Goal: Task Accomplishment & Management: Complete application form

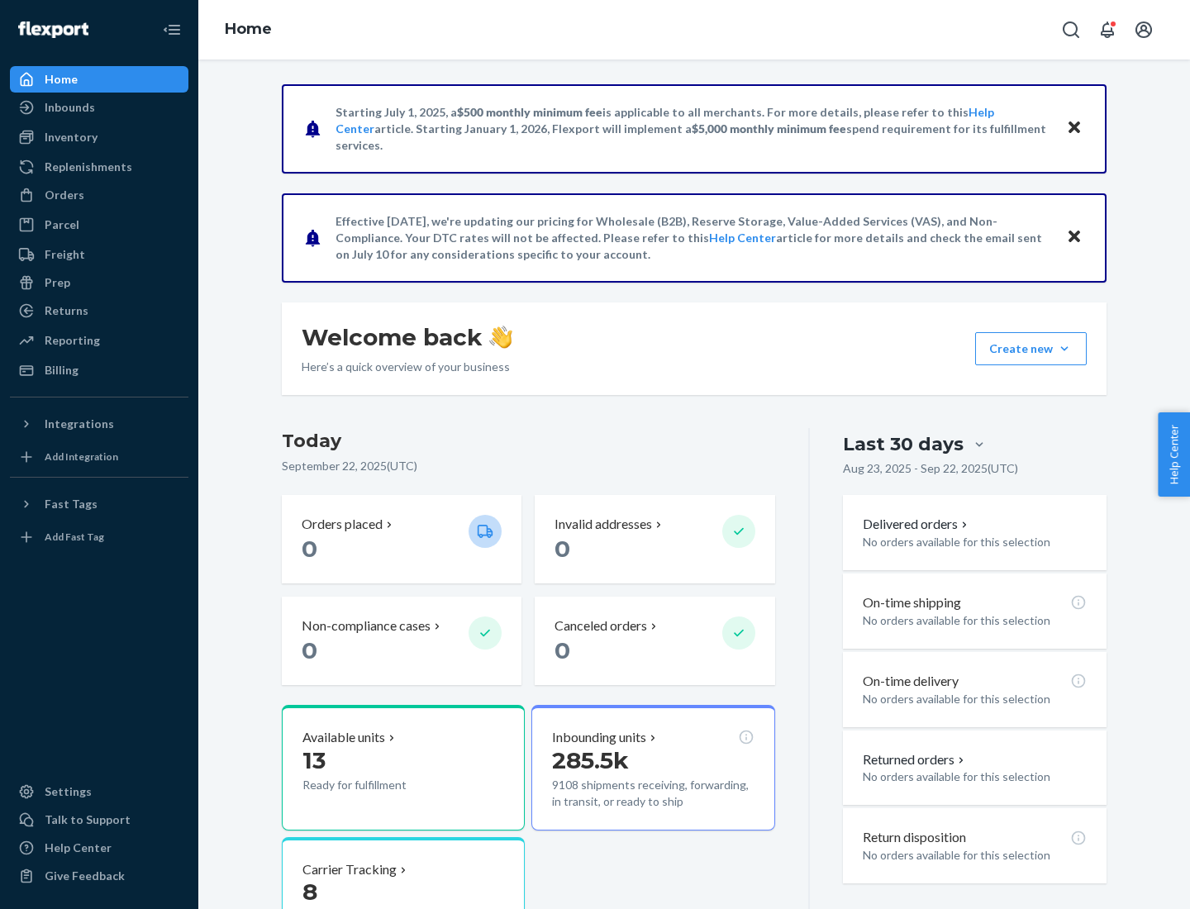
click at [1065, 349] on button "Create new Create new inbound Create new order Create new product" at bounding box center [1031, 348] width 112 height 33
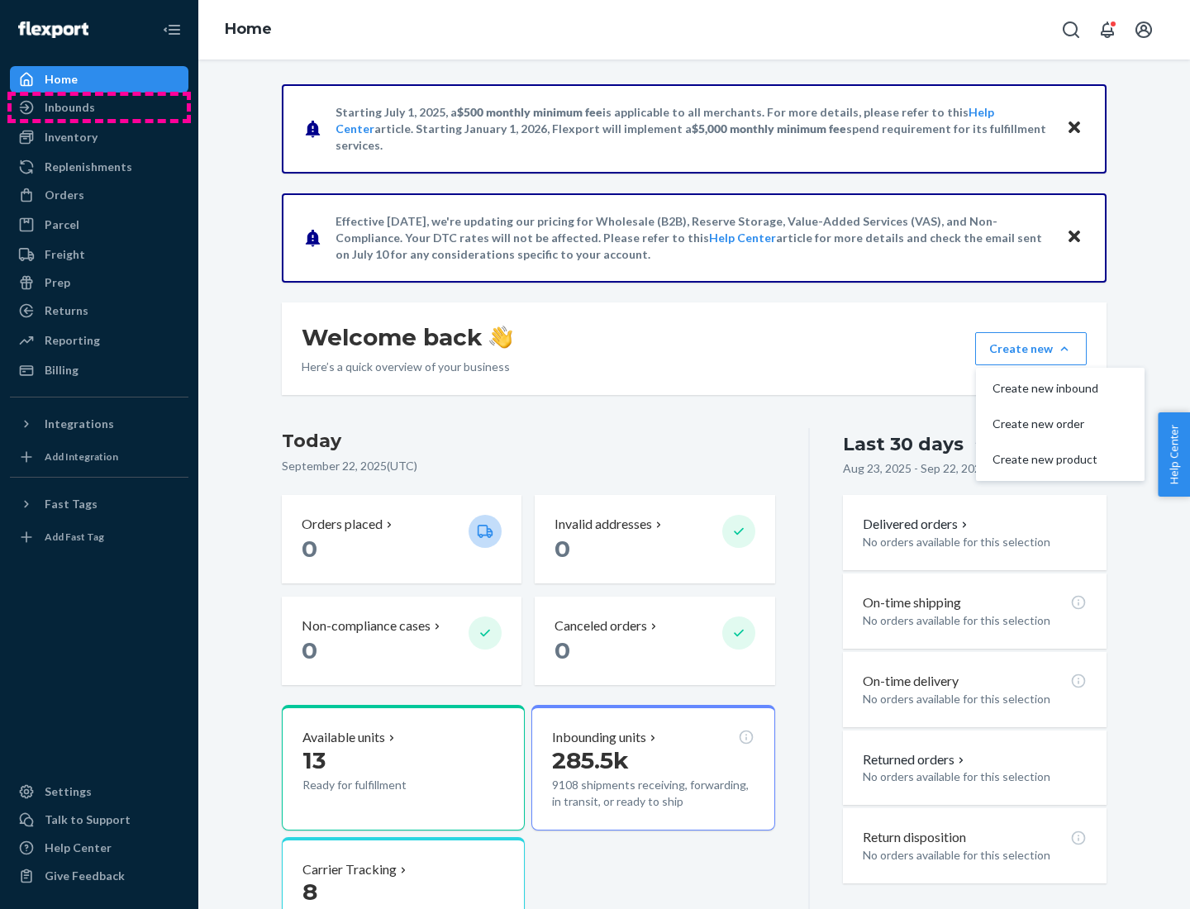
click at [99, 107] on div "Inbounds" at bounding box center [99, 107] width 175 height 23
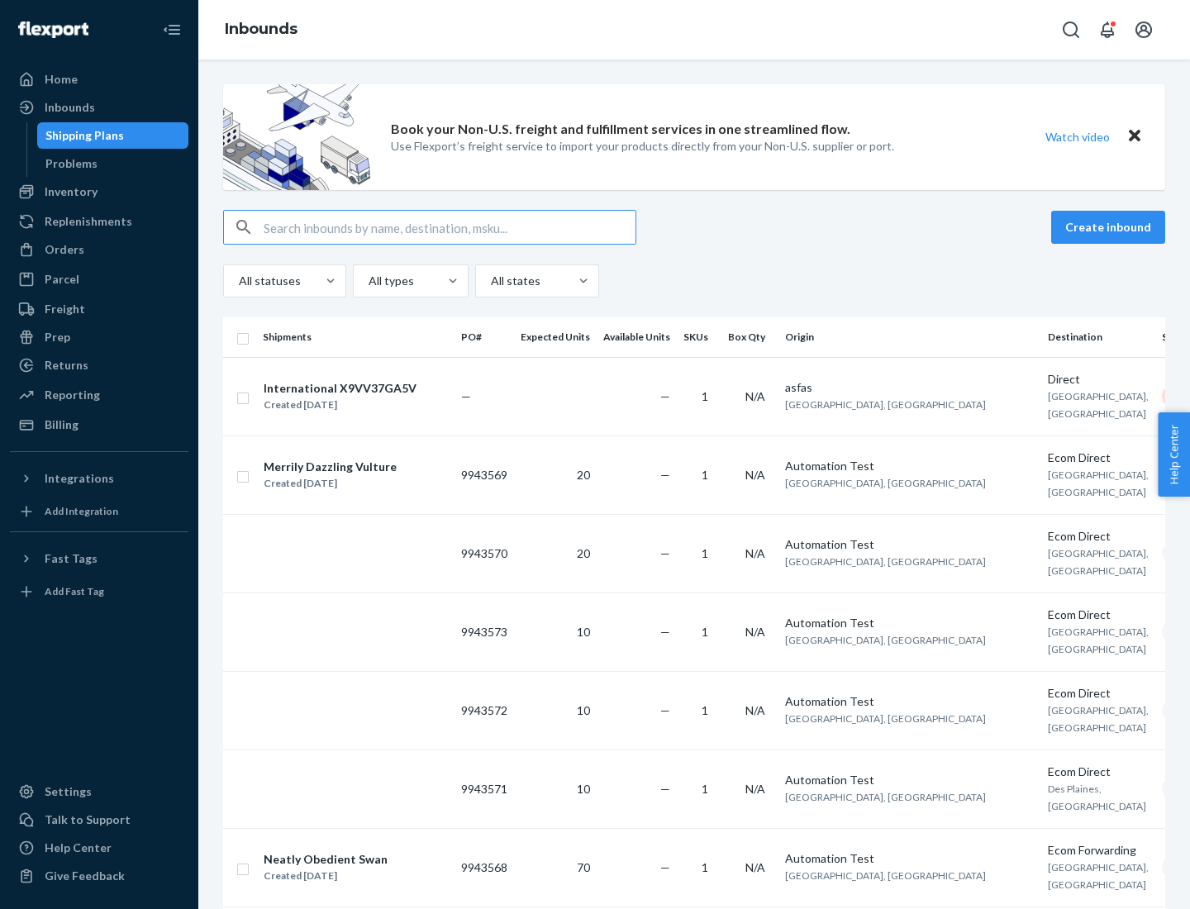
click at [1111, 227] on button "Create inbound" at bounding box center [1108, 227] width 114 height 33
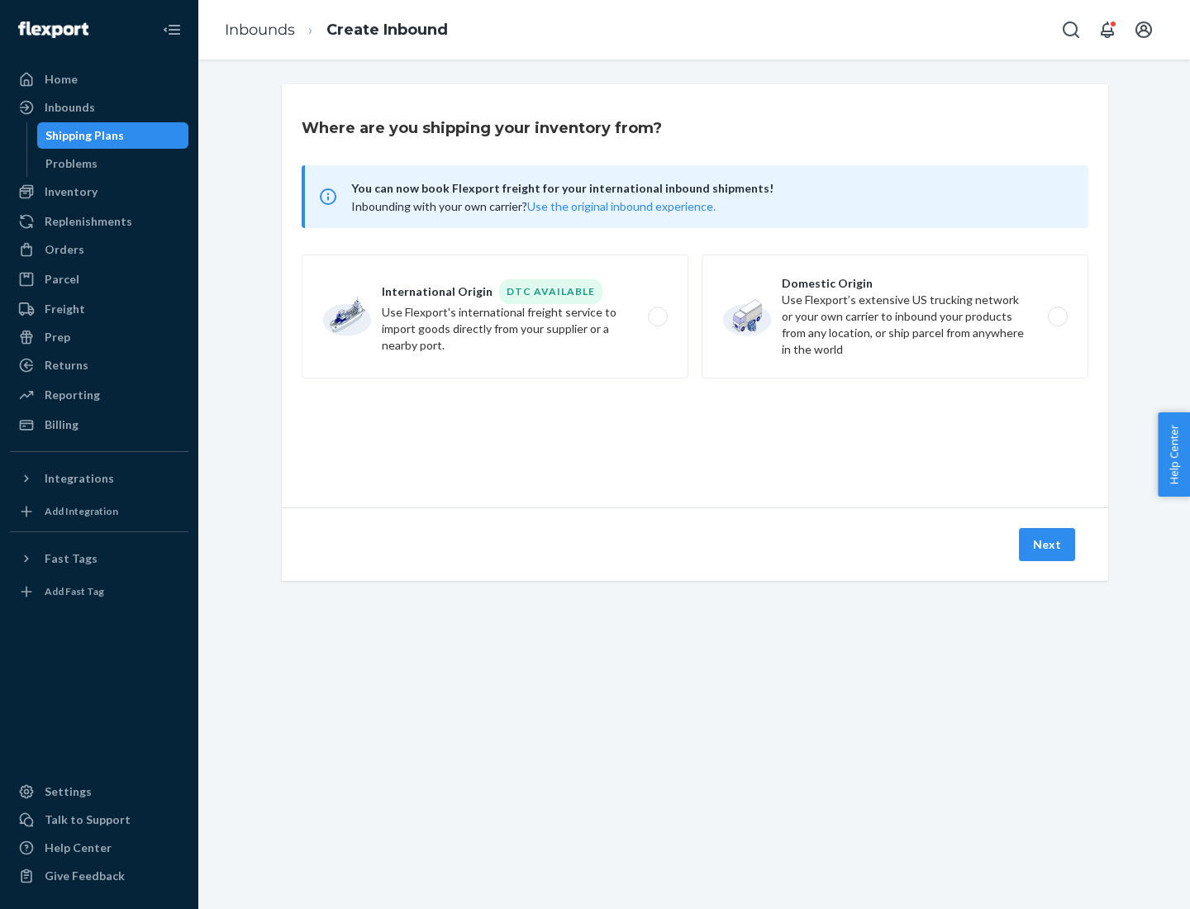
click at [895, 317] on label "Domestic Origin Use Flexport’s extensive US trucking network or your own carrie…" at bounding box center [895, 317] width 387 height 124
click at [1057, 317] on input "Domestic Origin Use Flexport’s extensive US trucking network or your own carrie…" at bounding box center [1062, 317] width 11 height 11
radio input "true"
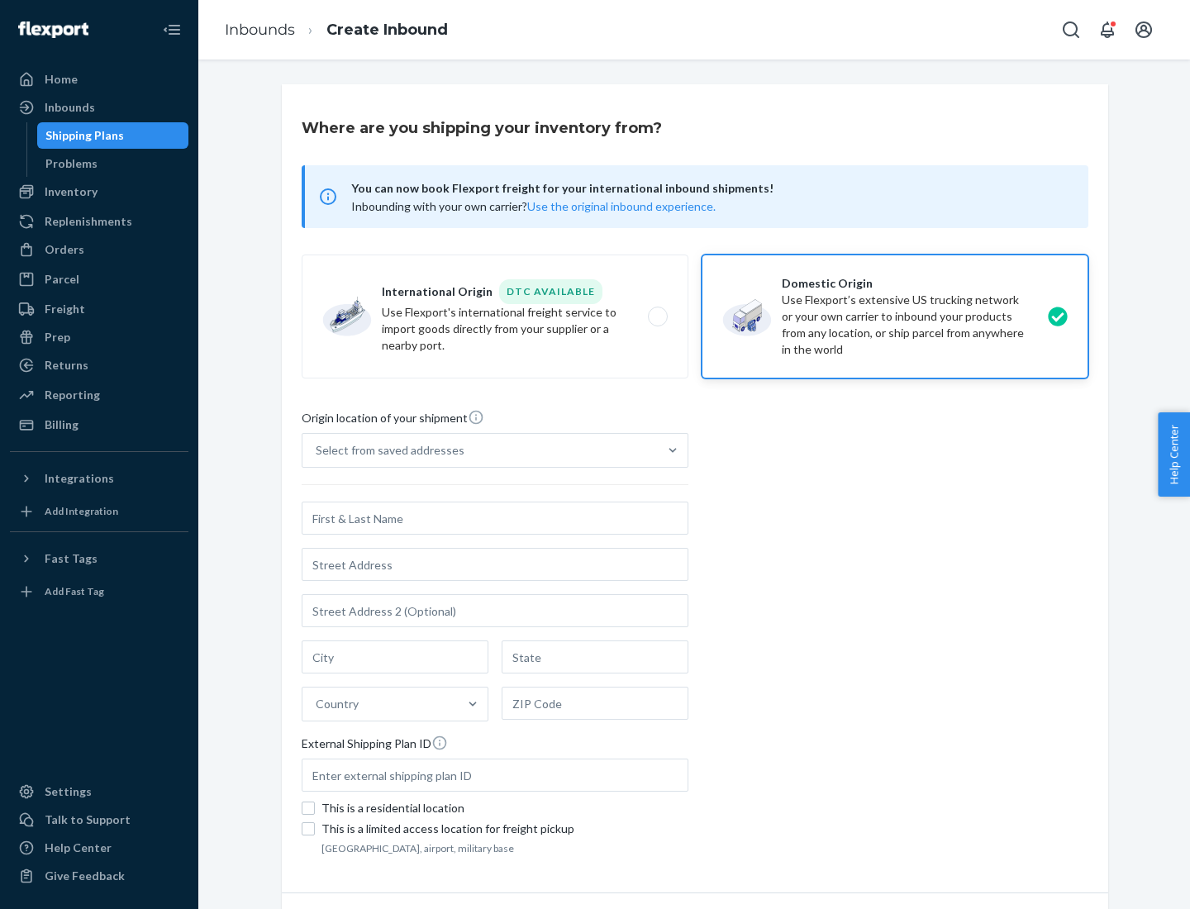
click at [386, 450] on div "Select from saved addresses" at bounding box center [390, 450] width 149 height 17
click at [317, 450] on input "Select from saved addresses" at bounding box center [317, 450] width 2 height 17
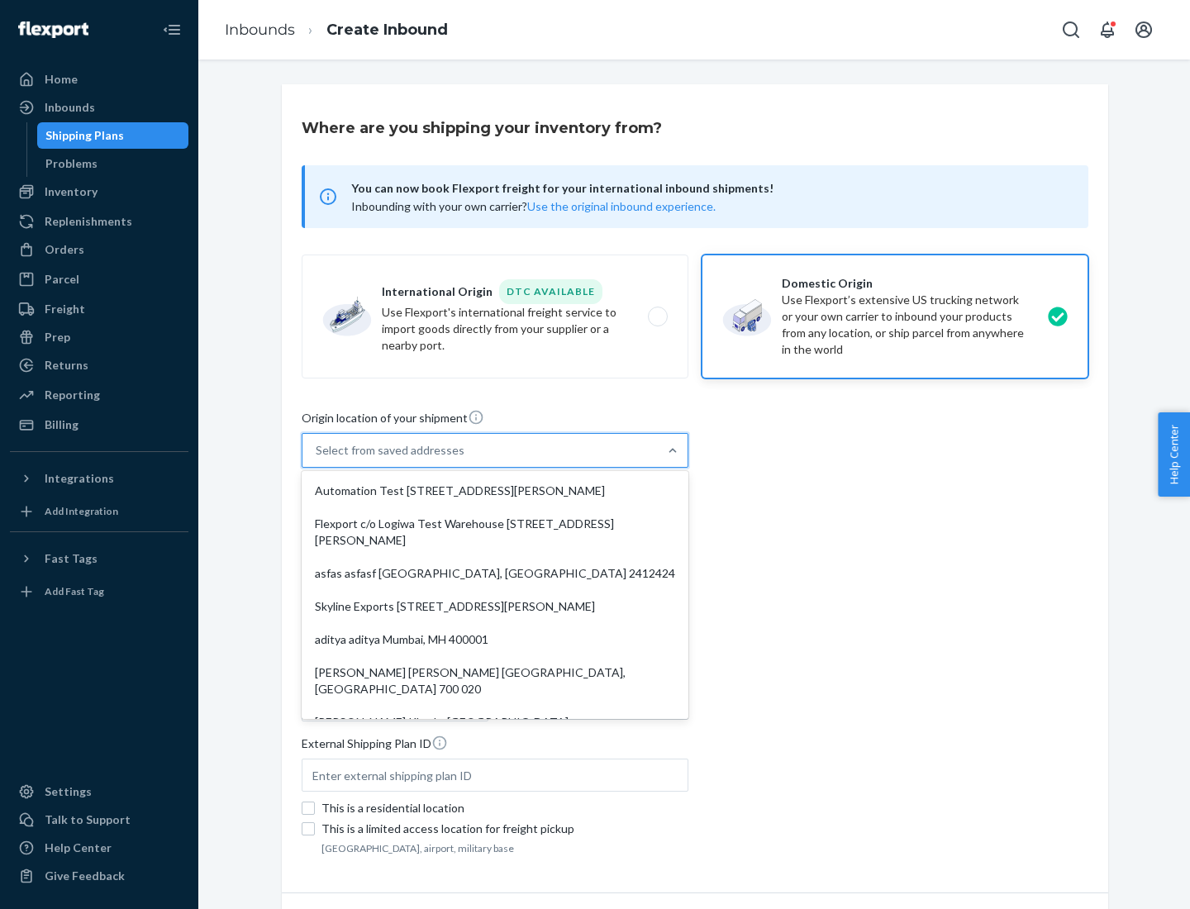
scroll to position [7, 0]
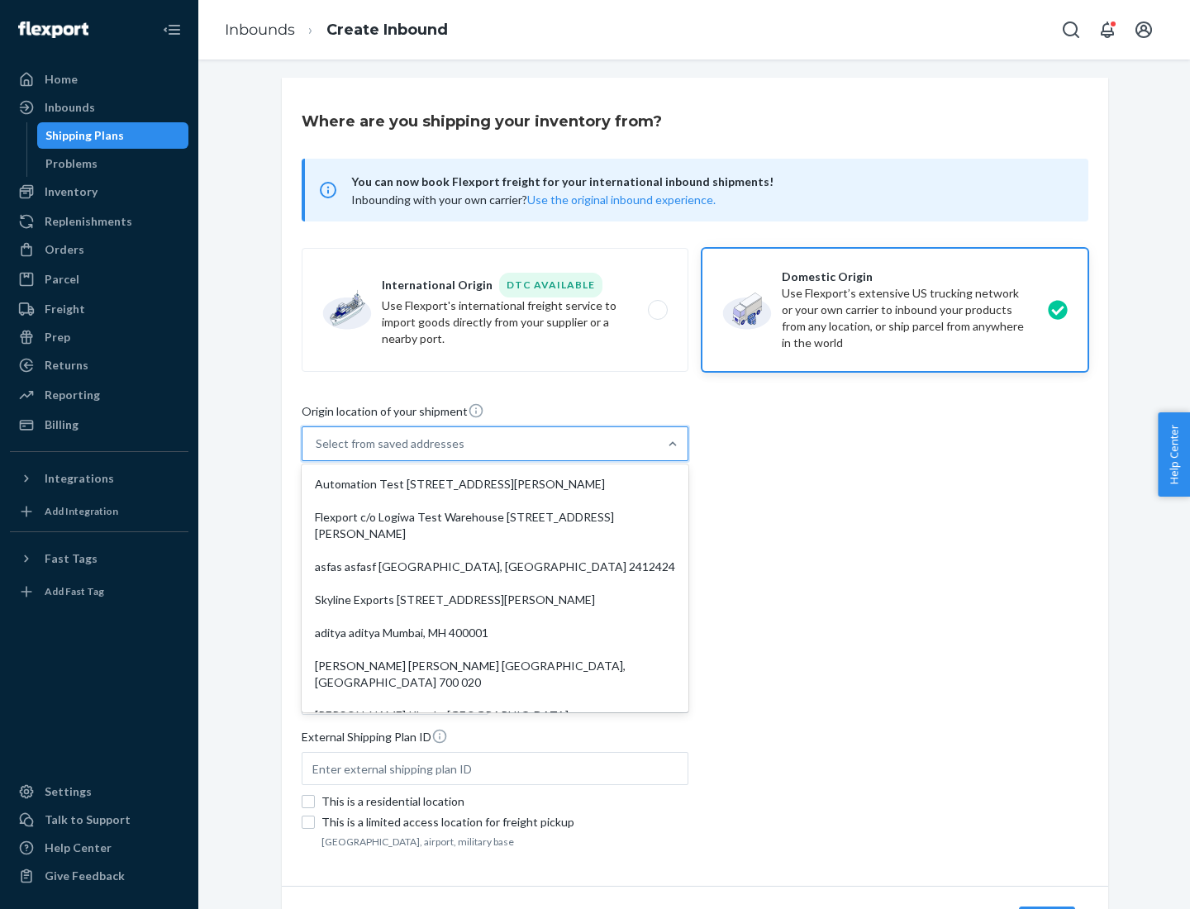
click at [495, 484] on div "Automation Test [STREET_ADDRESS][PERSON_NAME]" at bounding box center [495, 484] width 380 height 33
click at [317, 452] on input "option Automation Test [STREET_ADDRESS][PERSON_NAME]. 9 results available. Use …" at bounding box center [317, 444] width 2 height 17
type input "Automation Test"
type input "9th Floor"
type input "[GEOGRAPHIC_DATA]"
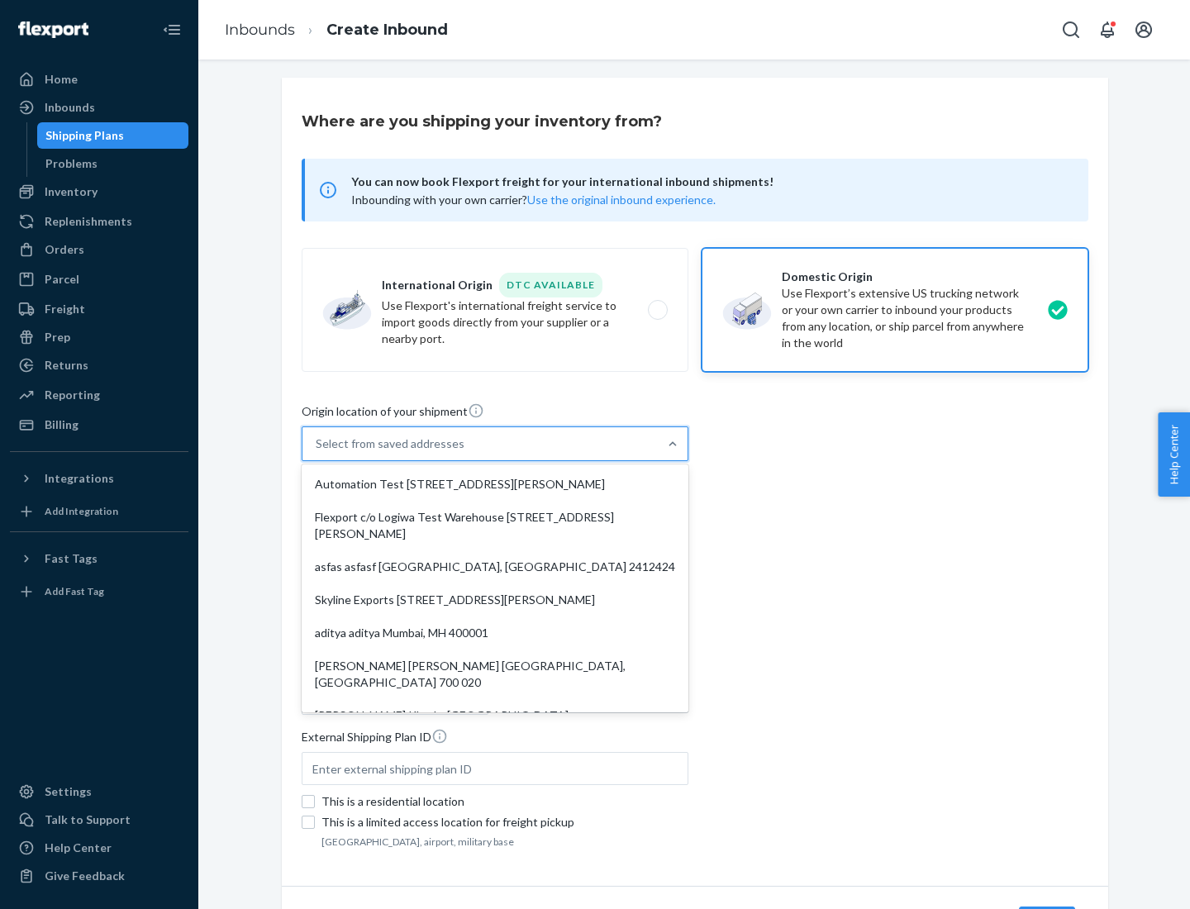
type input "CA"
type input "94104"
type input "[STREET_ADDRESS][PERSON_NAME]"
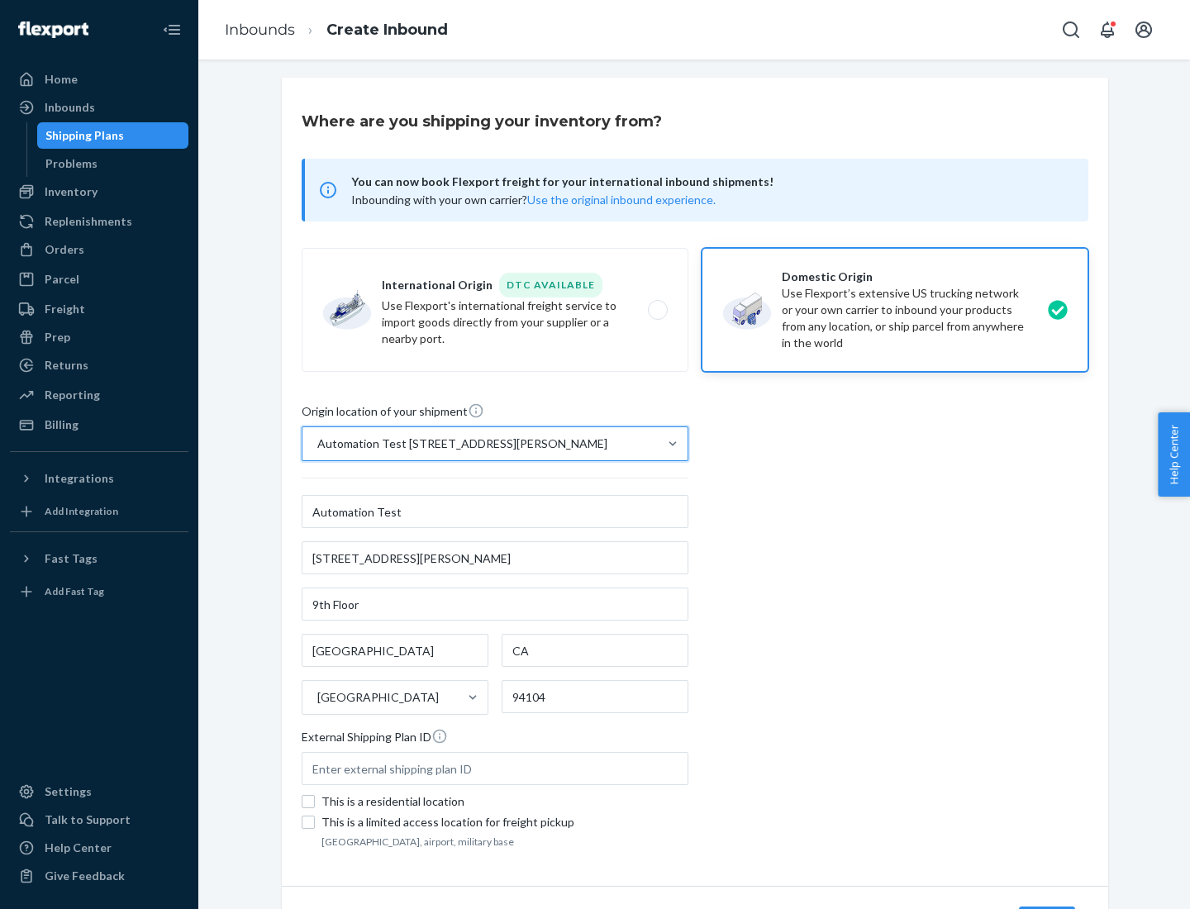
scroll to position [97, 0]
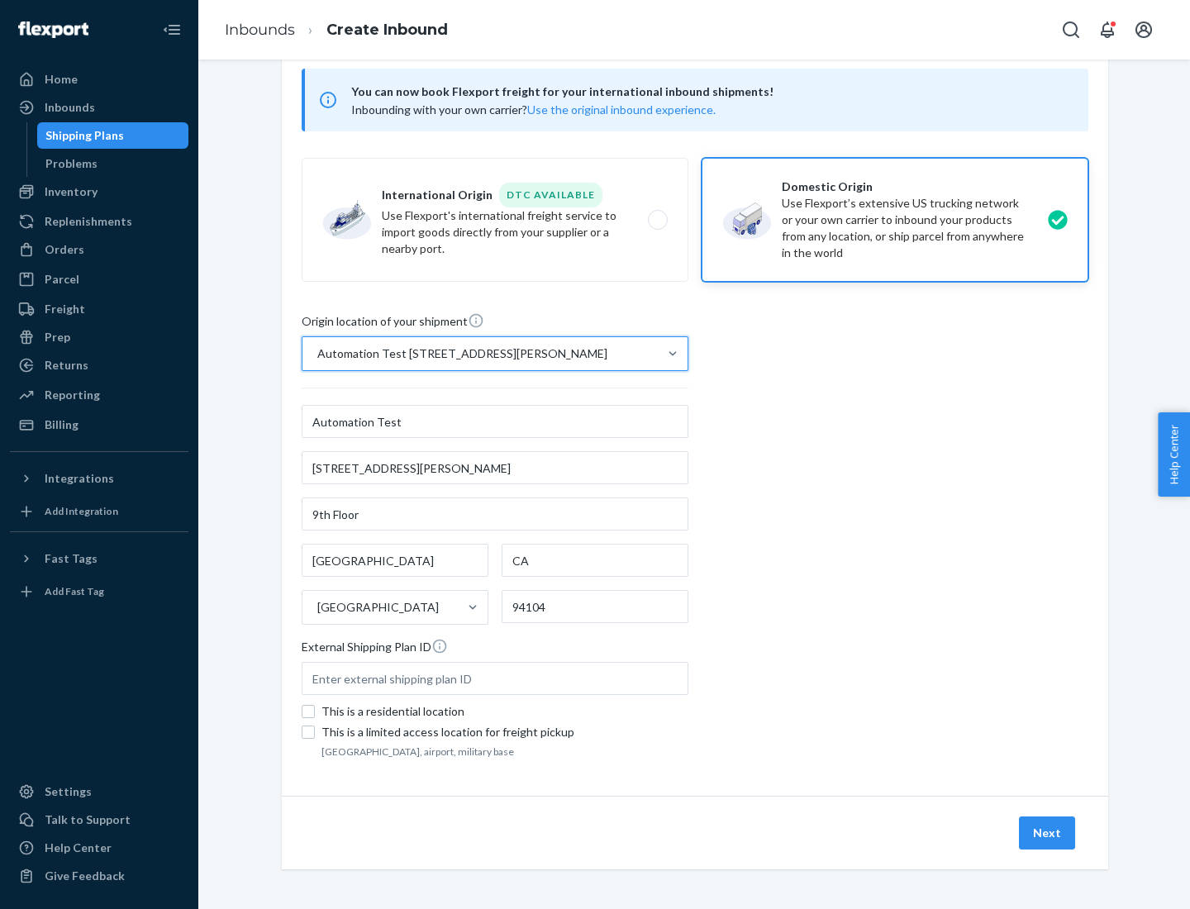
click at [1048, 833] on button "Next" at bounding box center [1047, 833] width 56 height 33
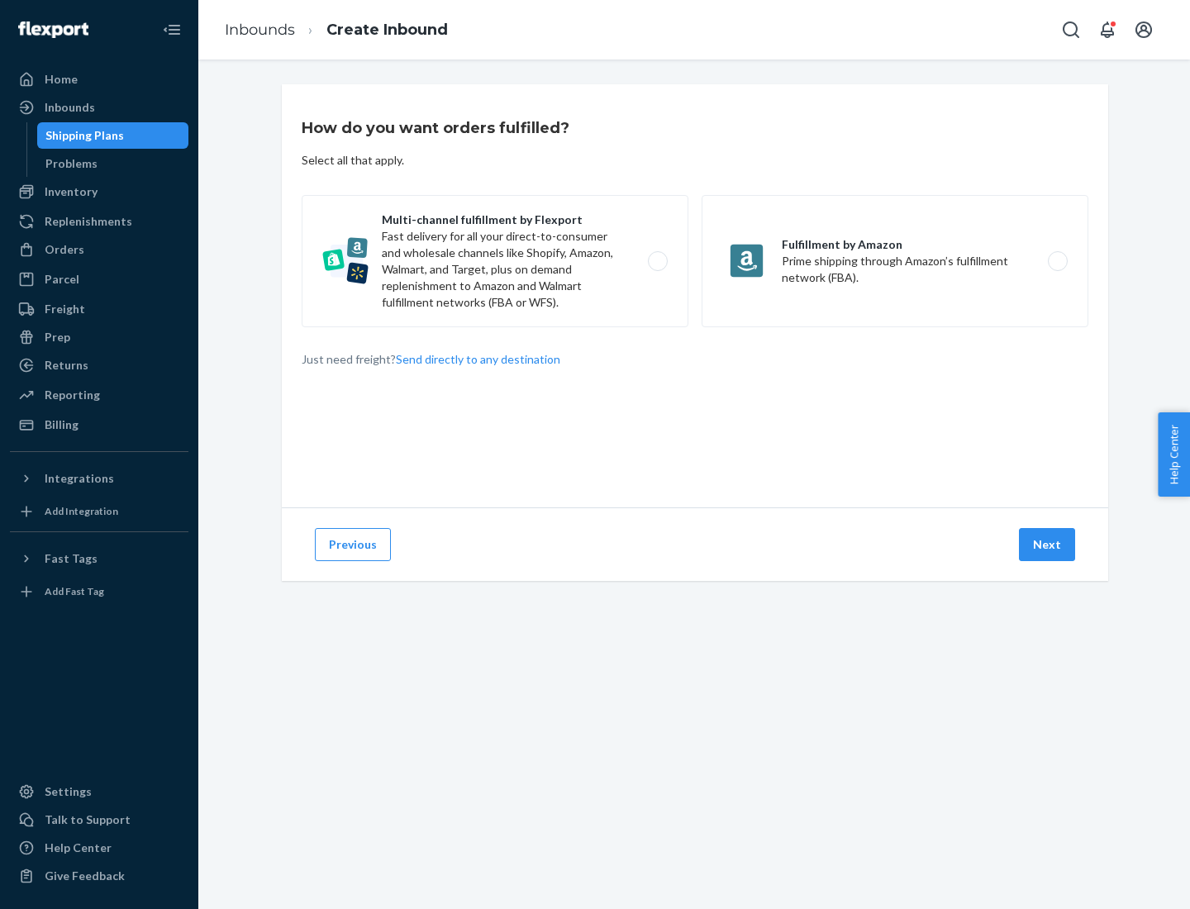
click at [495, 261] on label "Multi-channel fulfillment by Flexport Fast delivery for all your direct-to-cons…" at bounding box center [495, 261] width 387 height 132
click at [657, 261] on input "Multi-channel fulfillment by Flexport Fast delivery for all your direct-to-cons…" at bounding box center [662, 261] width 11 height 11
radio input "true"
click at [1048, 545] on button "Next" at bounding box center [1047, 544] width 56 height 33
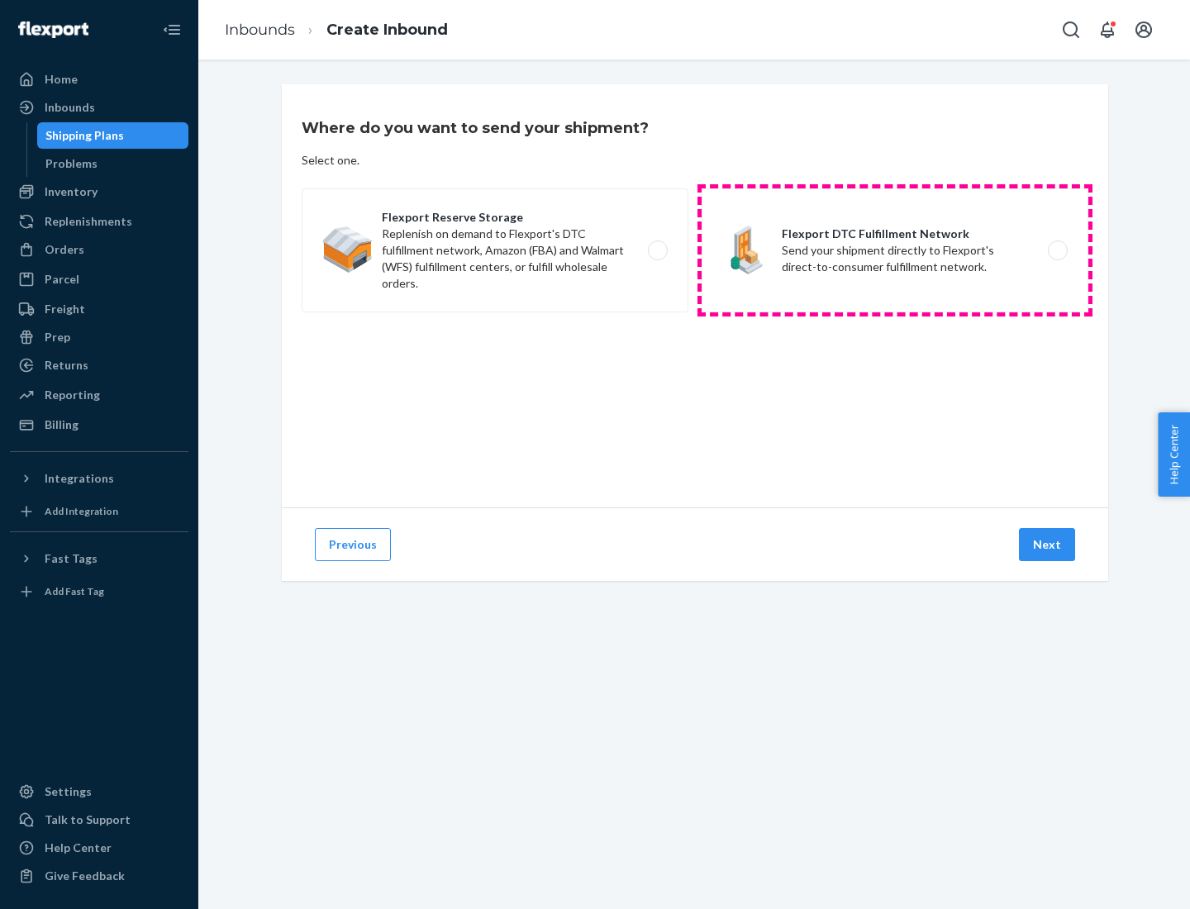
click at [895, 250] on label "Flexport DTC Fulfillment Network Send your shipment directly to Flexport's dire…" at bounding box center [895, 250] width 387 height 124
click at [1057, 250] on input "Flexport DTC Fulfillment Network Send your shipment directly to Flexport's dire…" at bounding box center [1062, 250] width 11 height 11
radio input "true"
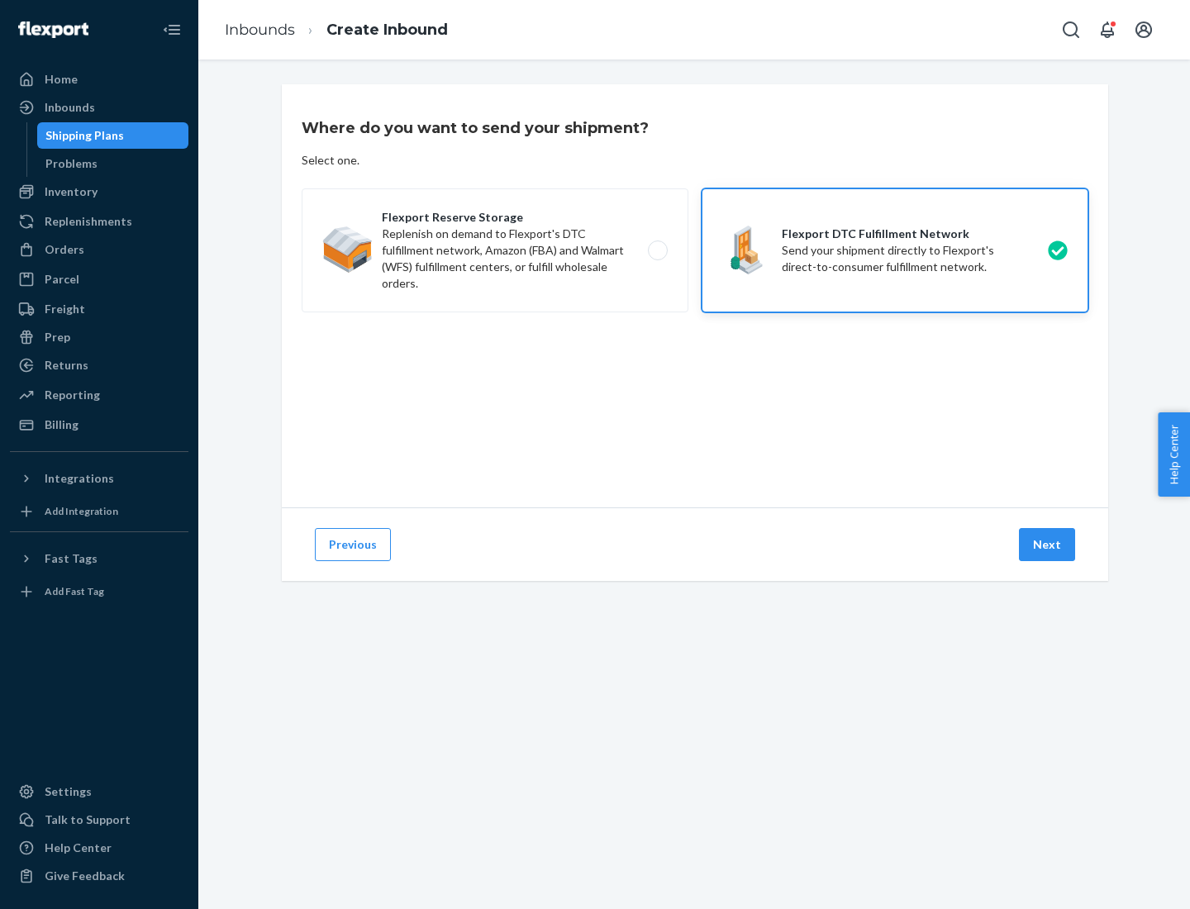
click at [1048, 545] on button "Next" at bounding box center [1047, 544] width 56 height 33
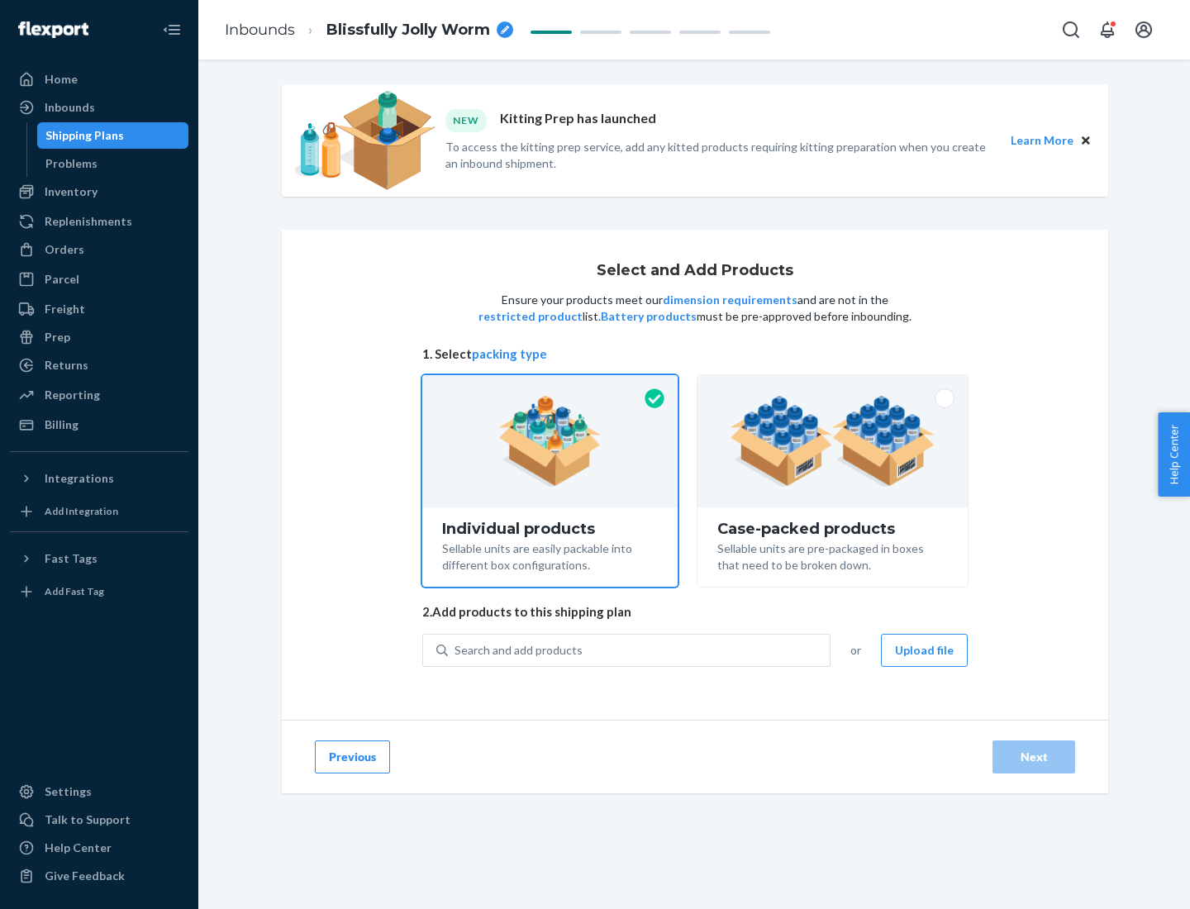
click at [833, 441] on img at bounding box center [833, 441] width 206 height 91
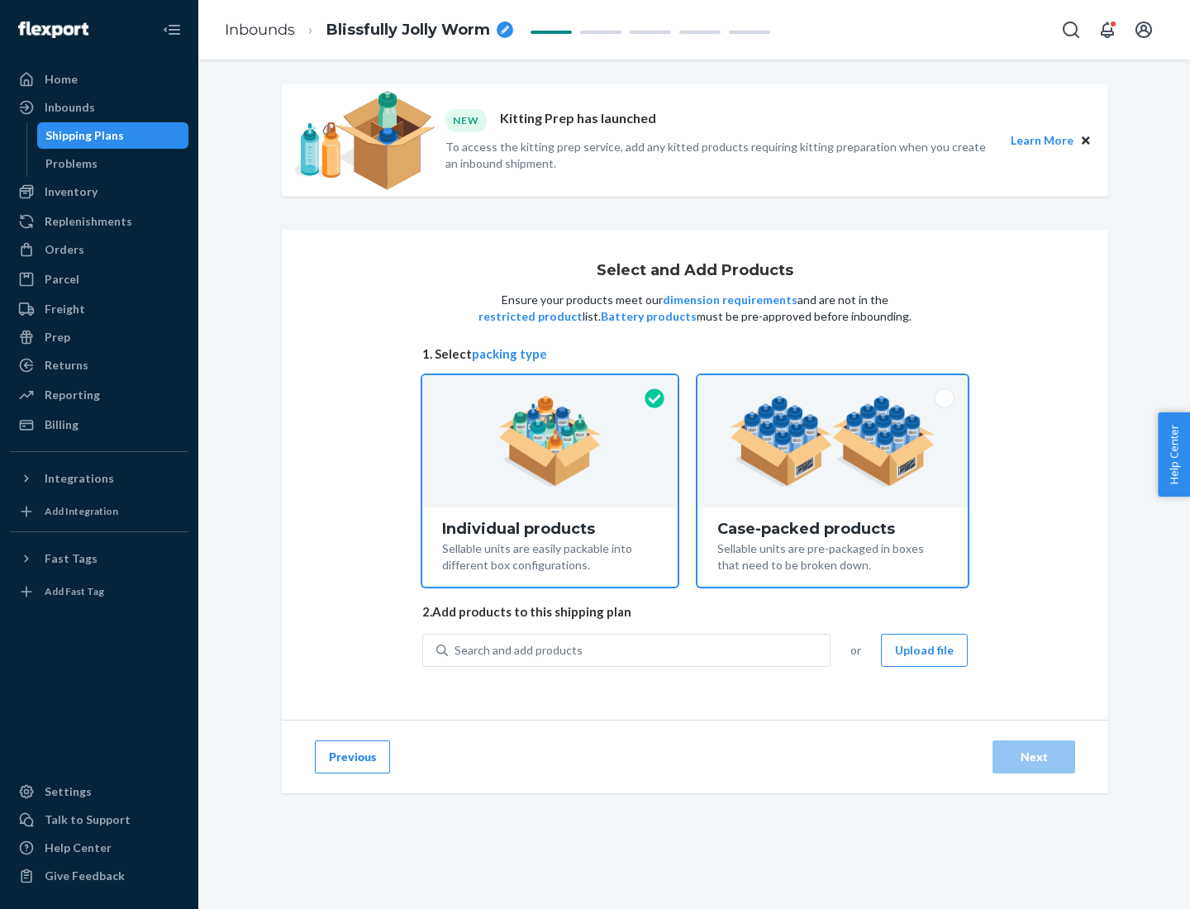
click at [833, 386] on input "Case-packed products Sellable units are pre-packaged in boxes that need to be b…" at bounding box center [832, 380] width 11 height 11
radio input "true"
radio input "false"
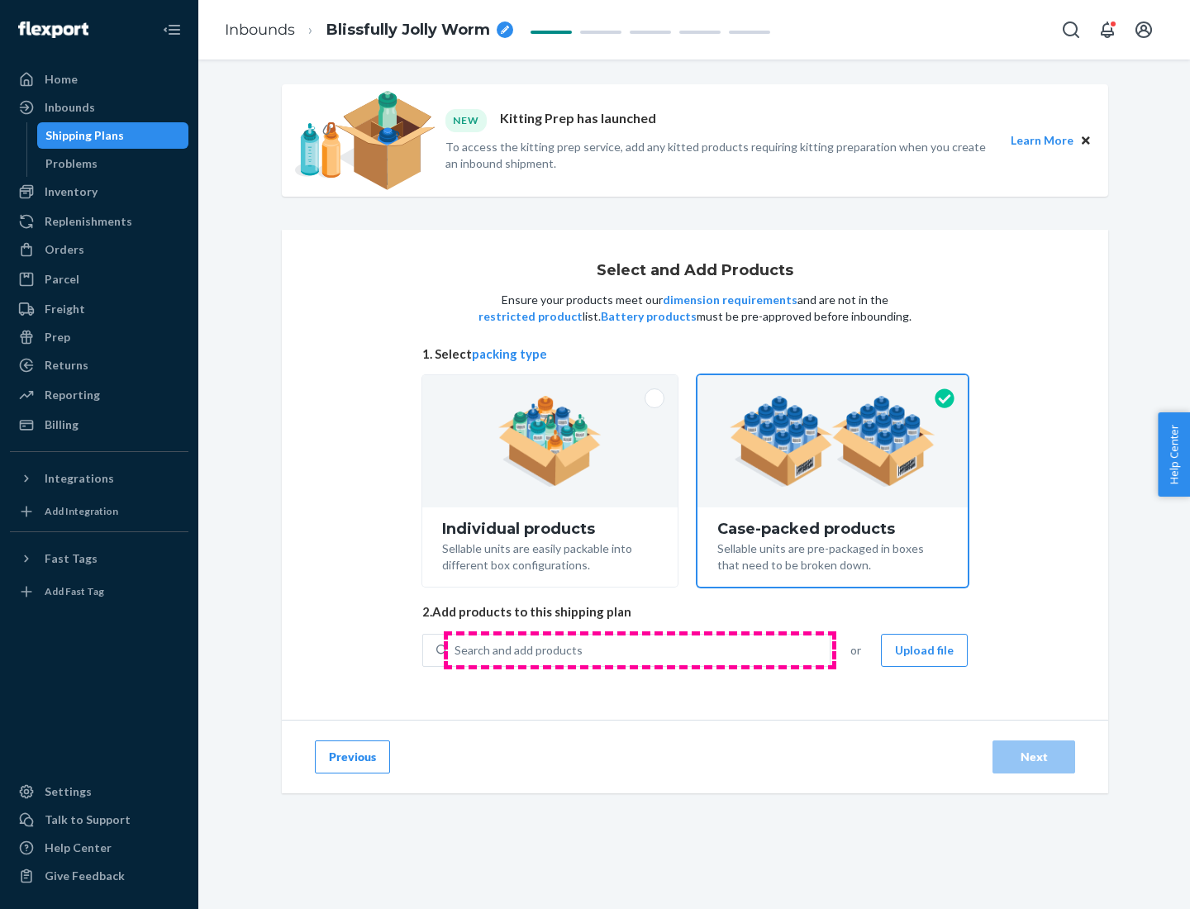
click at [640, 650] on div "Search and add products" at bounding box center [639, 651] width 382 height 30
click at [456, 650] on input "Search and add products" at bounding box center [456, 650] width 2 height 17
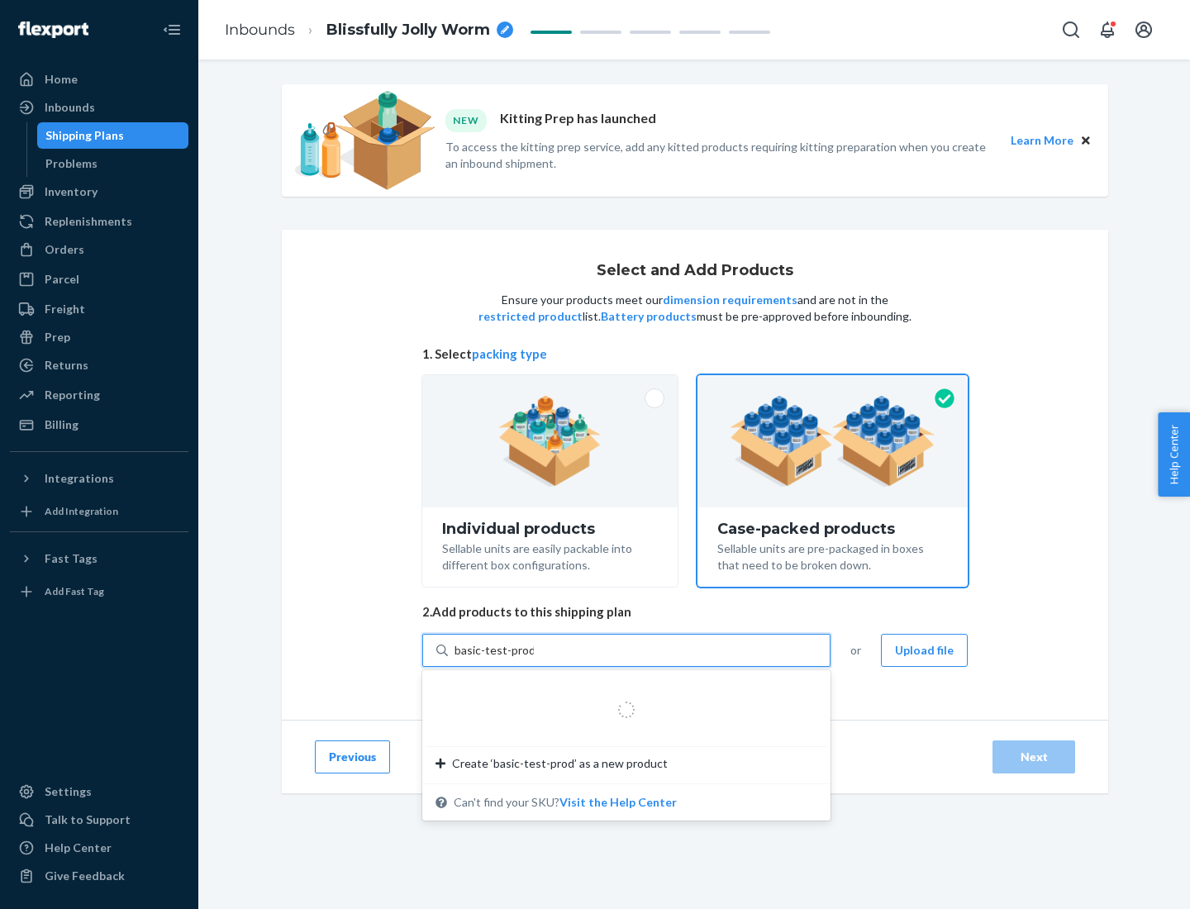
type input "basic-test-product-1"
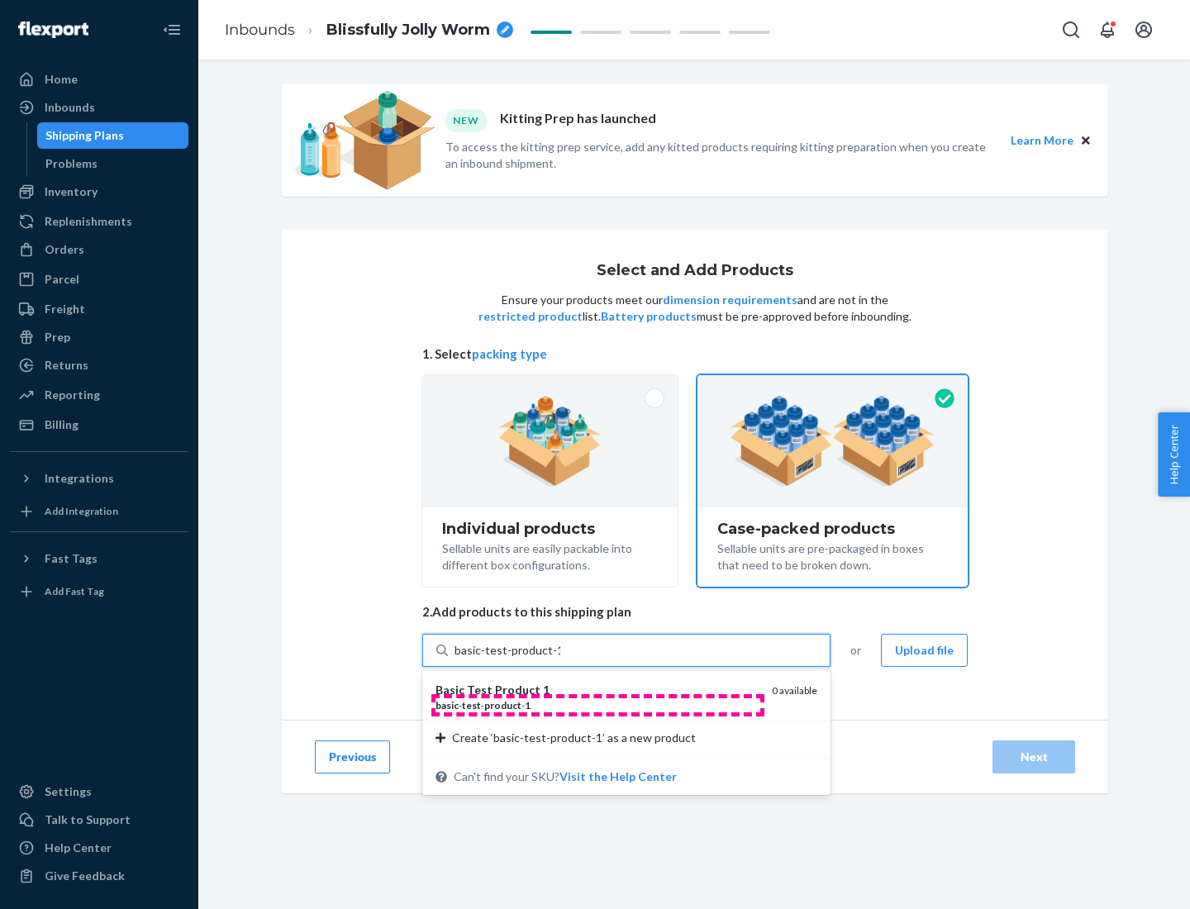
click at [598, 705] on div "basic - test - product - 1" at bounding box center [597, 705] width 323 height 14
click at [560, 659] on input "basic-test-product-1" at bounding box center [508, 650] width 106 height 17
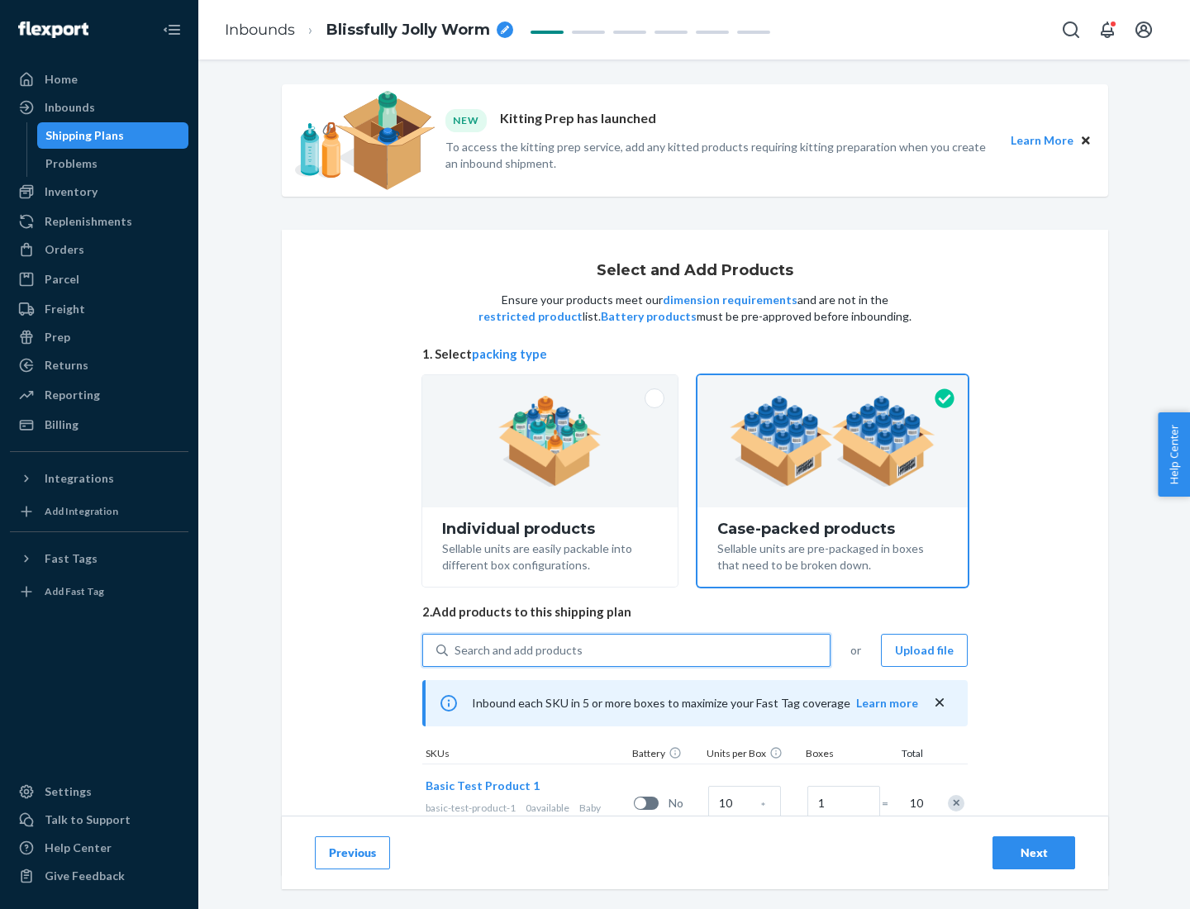
scroll to position [60, 0]
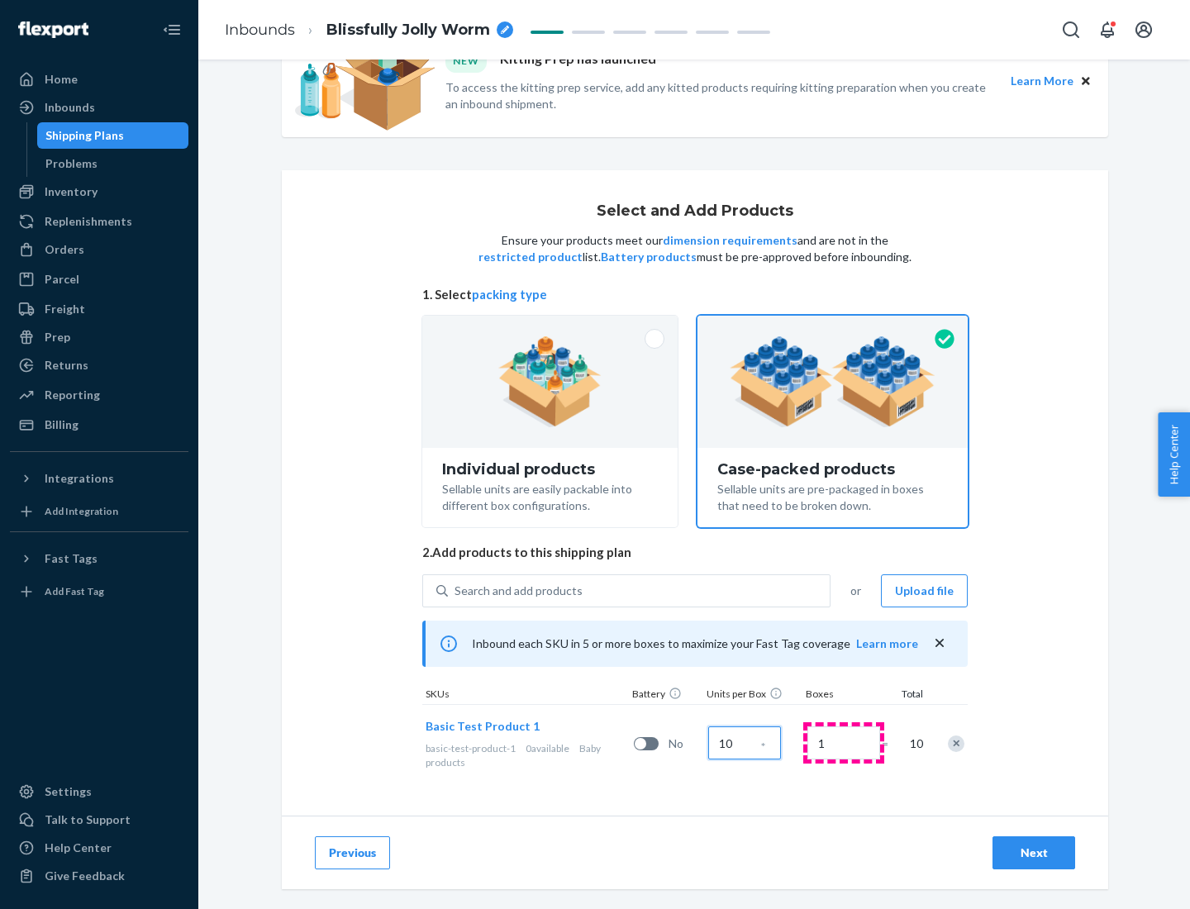
type input "10"
type input "7"
click at [1034, 853] on div "Next" at bounding box center [1034, 853] width 55 height 17
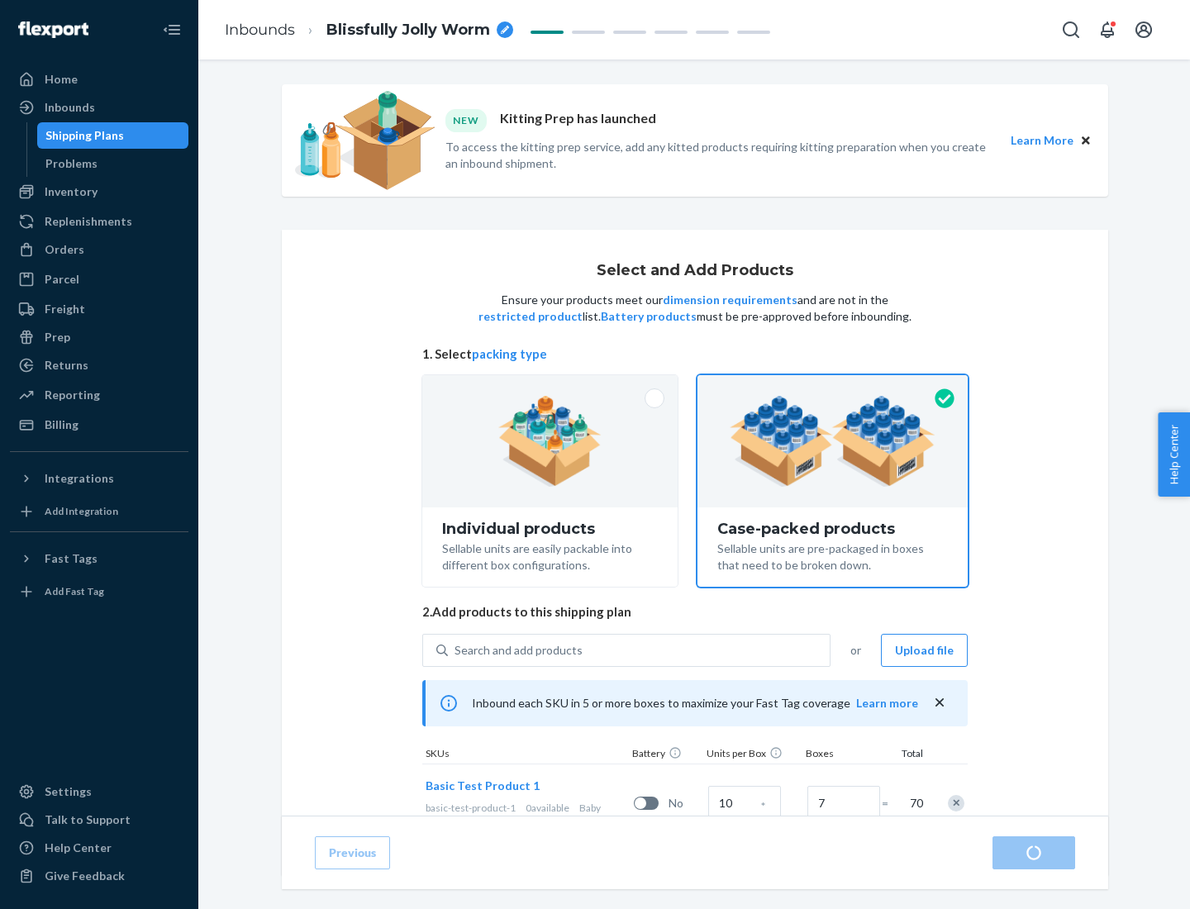
radio input "true"
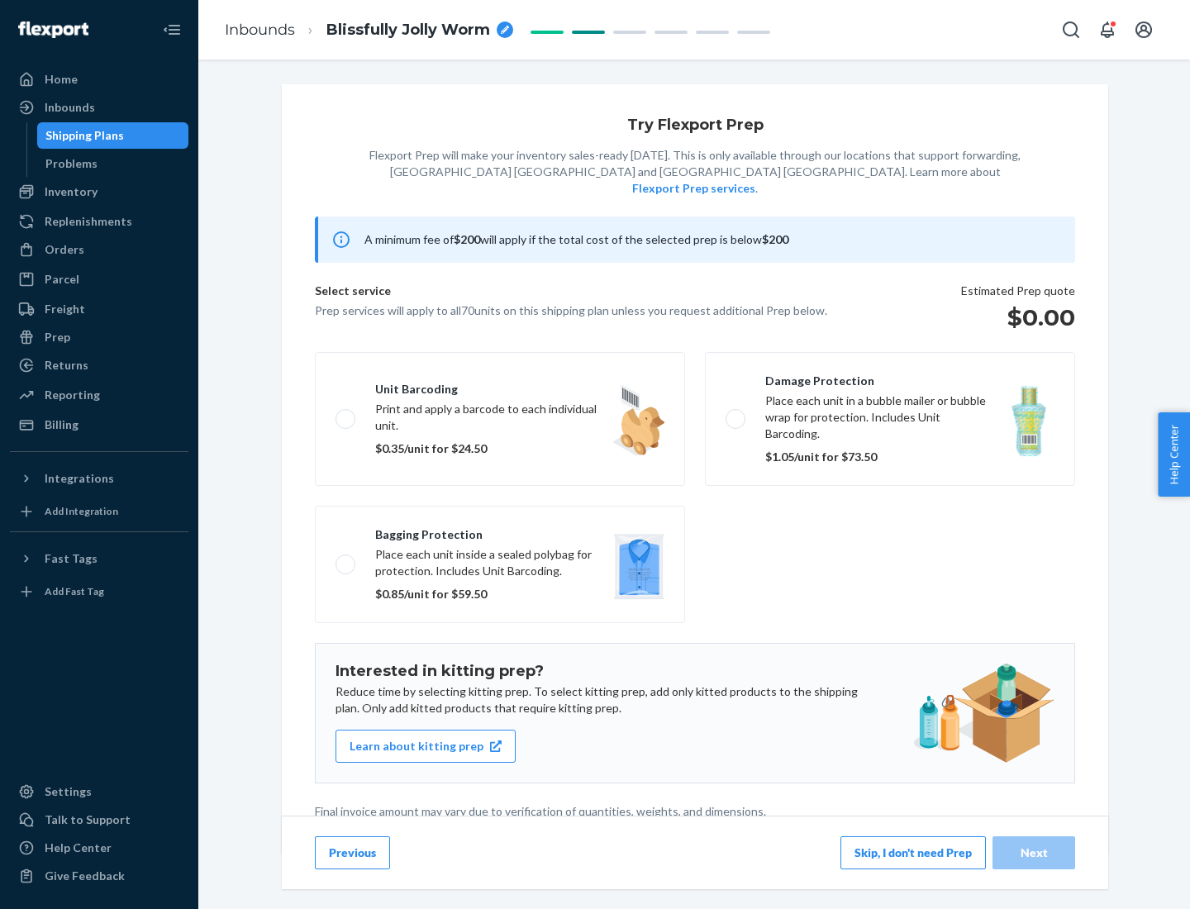
scroll to position [4, 0]
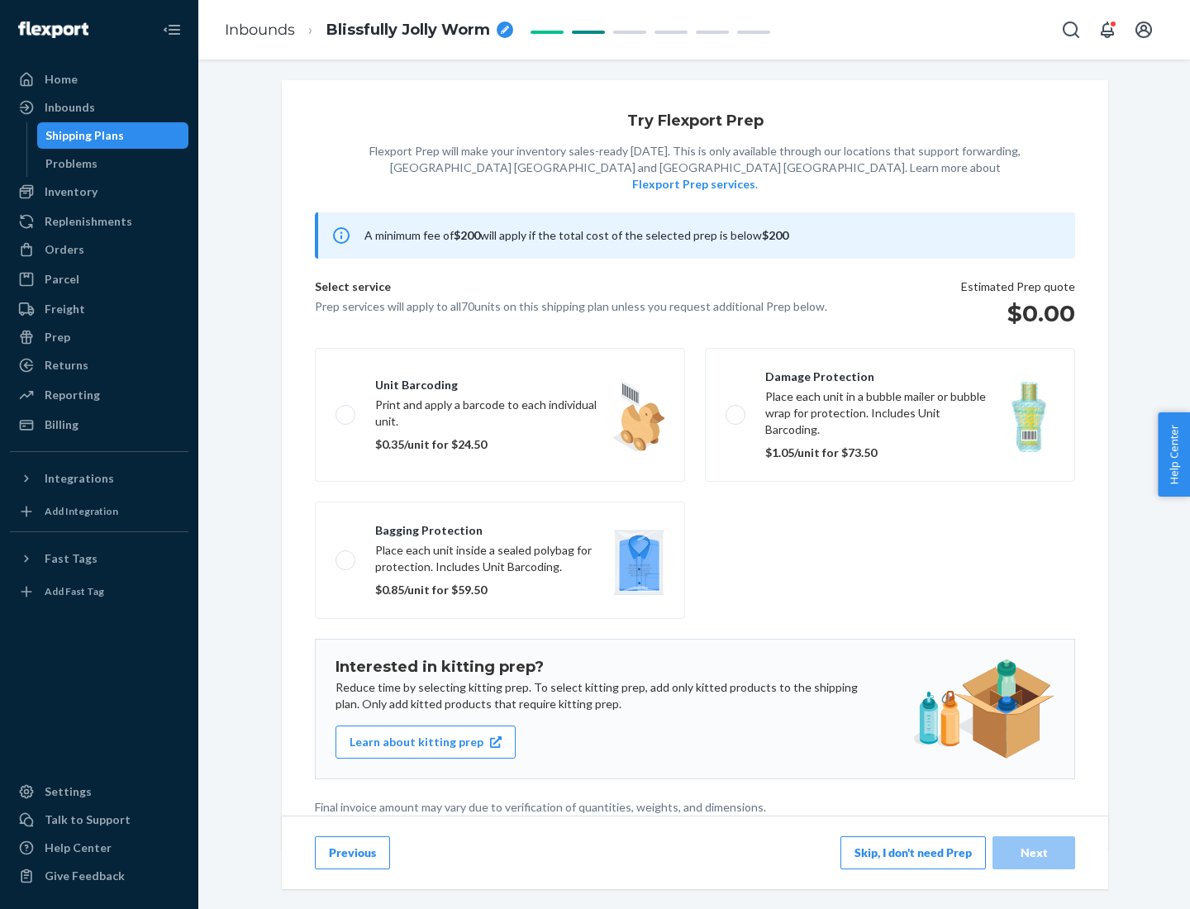
click at [500, 526] on label "Bagging protection Place each unit inside a sealed polybag for protection. Incl…" at bounding box center [500, 560] width 370 height 117
click at [346, 555] on input "Bagging protection Place each unit inside a sealed polybag for protection. Incl…" at bounding box center [341, 560] width 11 height 11
checkbox input "true"
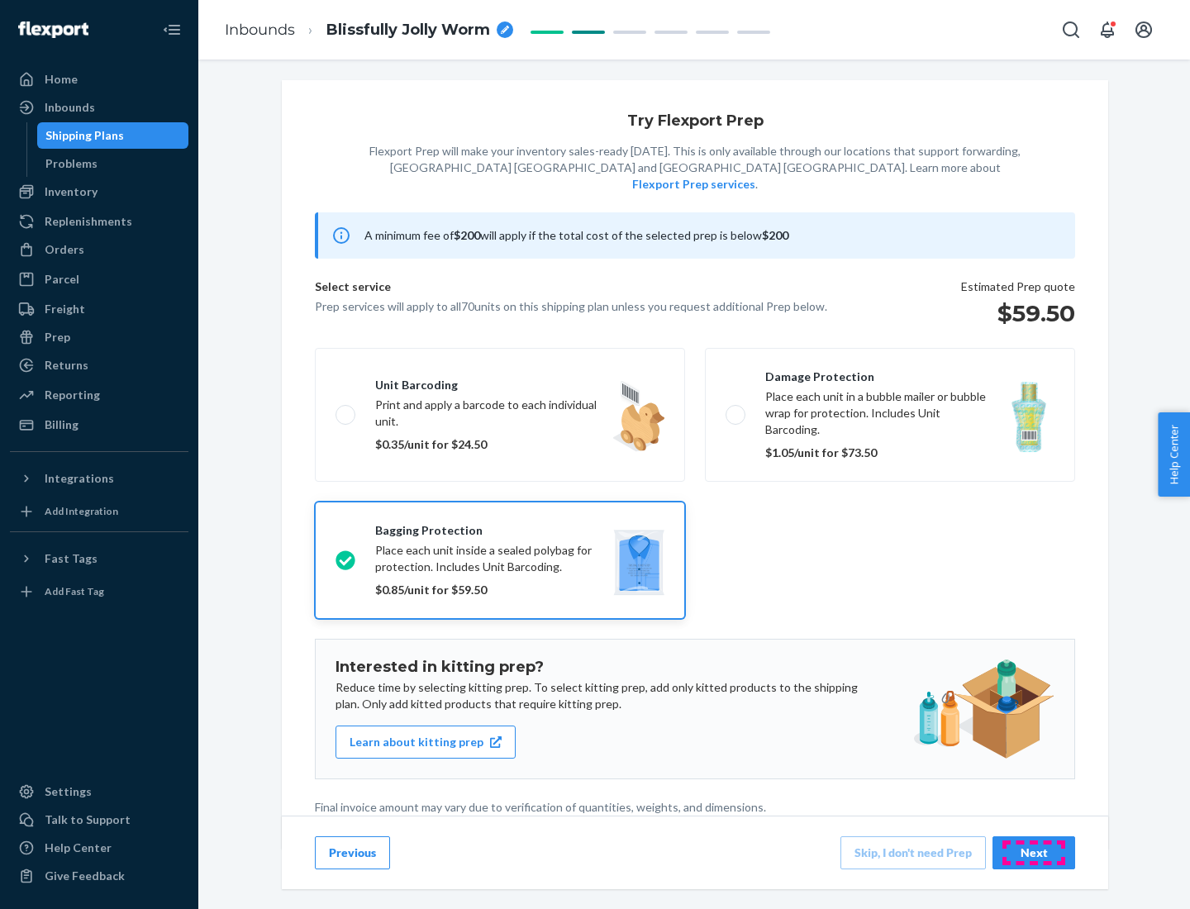
click at [1034, 852] on div "Next" at bounding box center [1034, 853] width 55 height 17
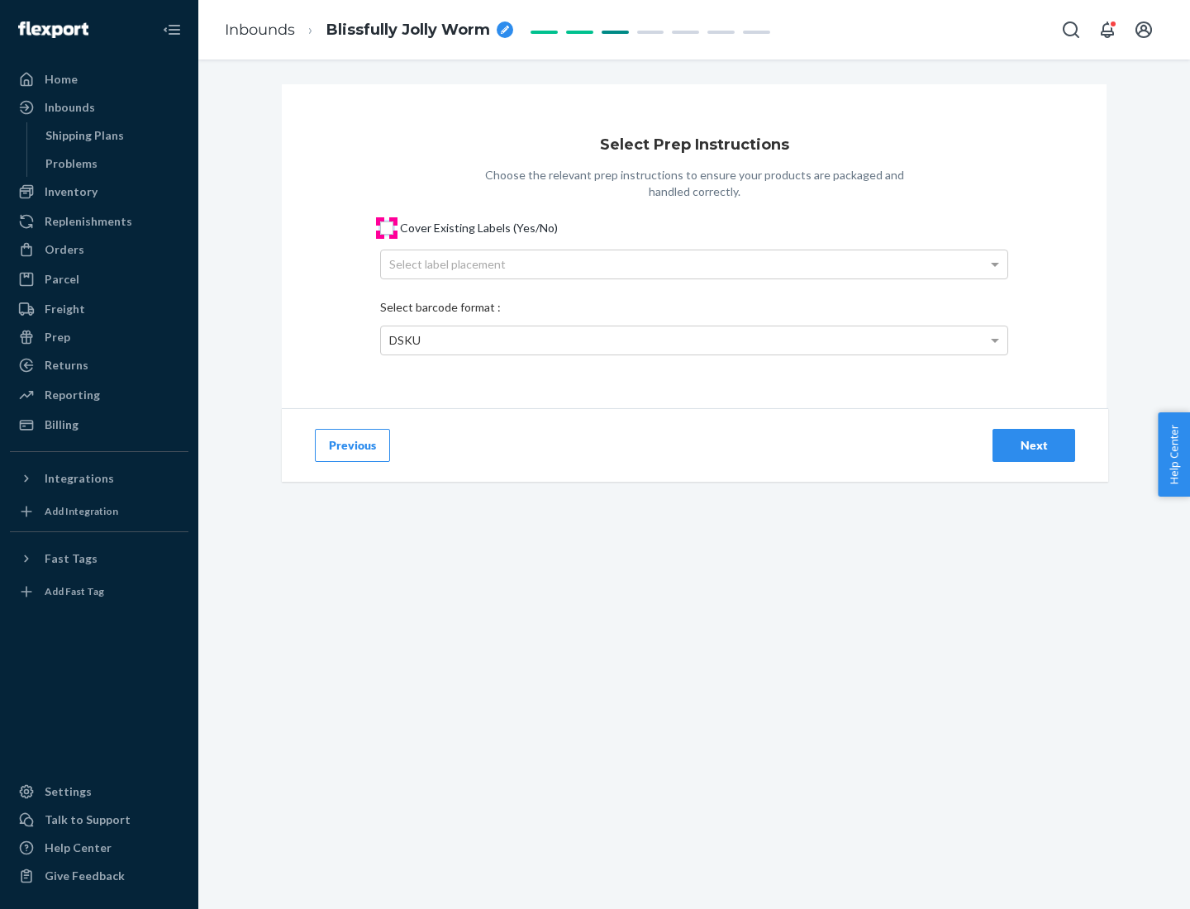
click at [387, 227] on input "Cover Existing Labels (Yes/No)" at bounding box center [386, 228] width 13 height 13
checkbox input "true"
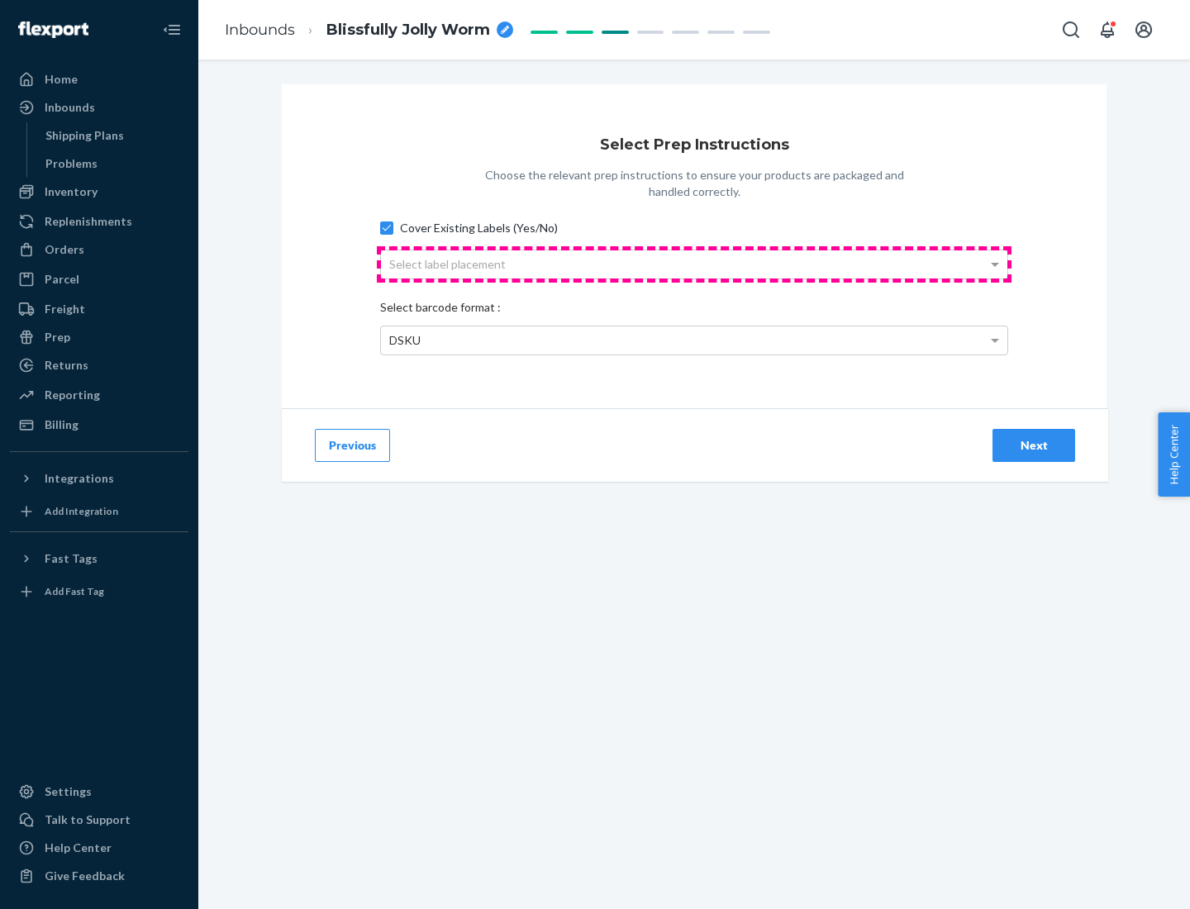
click at [694, 264] on div "Select label placement" at bounding box center [694, 264] width 626 height 28
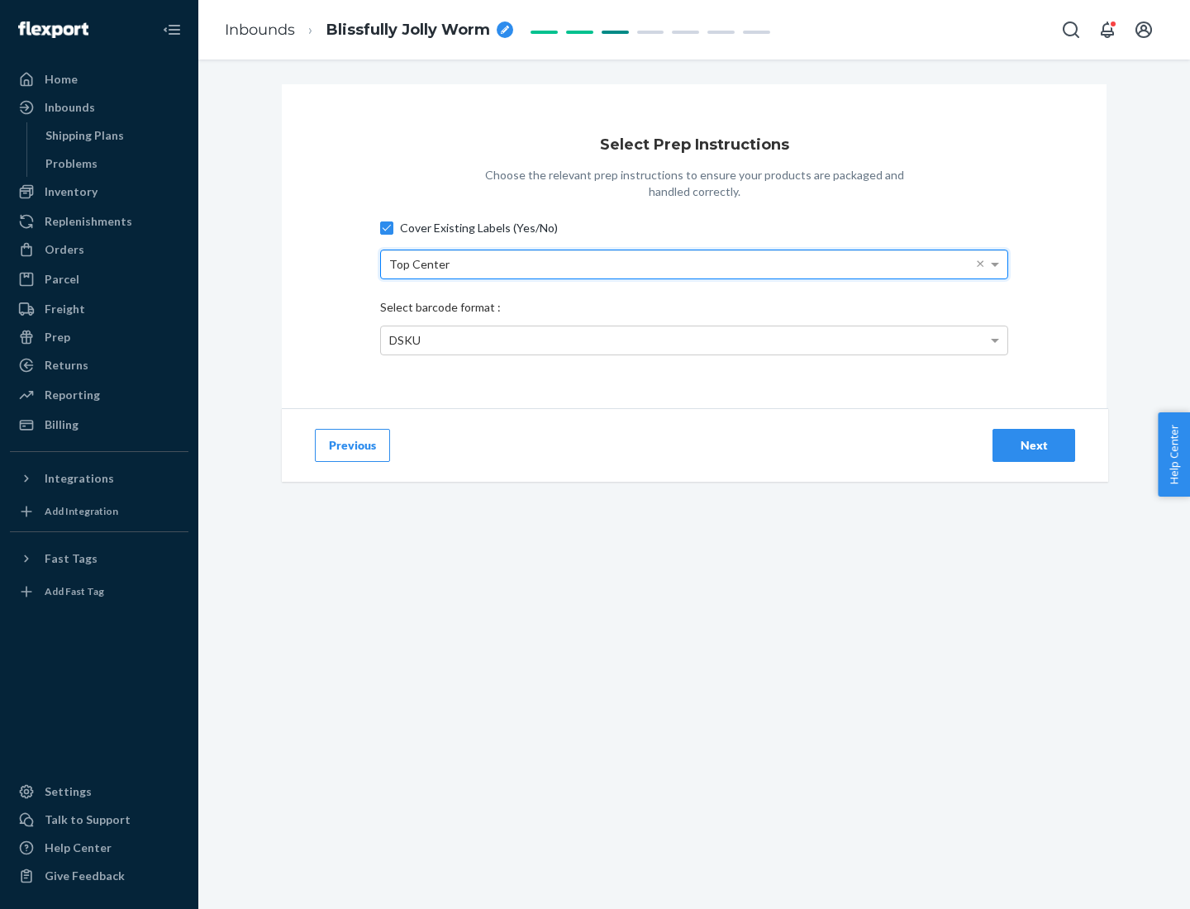
click at [694, 340] on div "DSKU" at bounding box center [694, 340] width 626 height 28
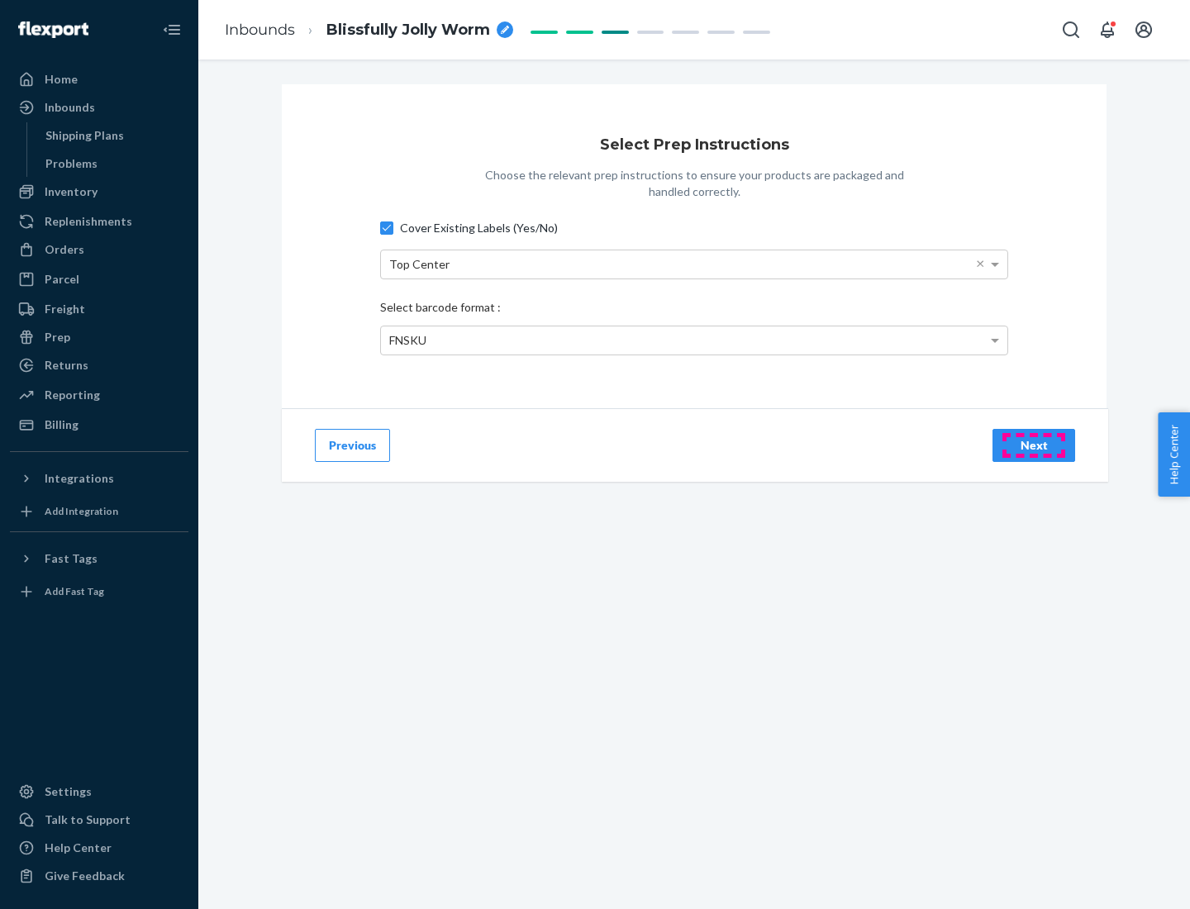
click at [1034, 445] on div "Next" at bounding box center [1034, 445] width 55 height 17
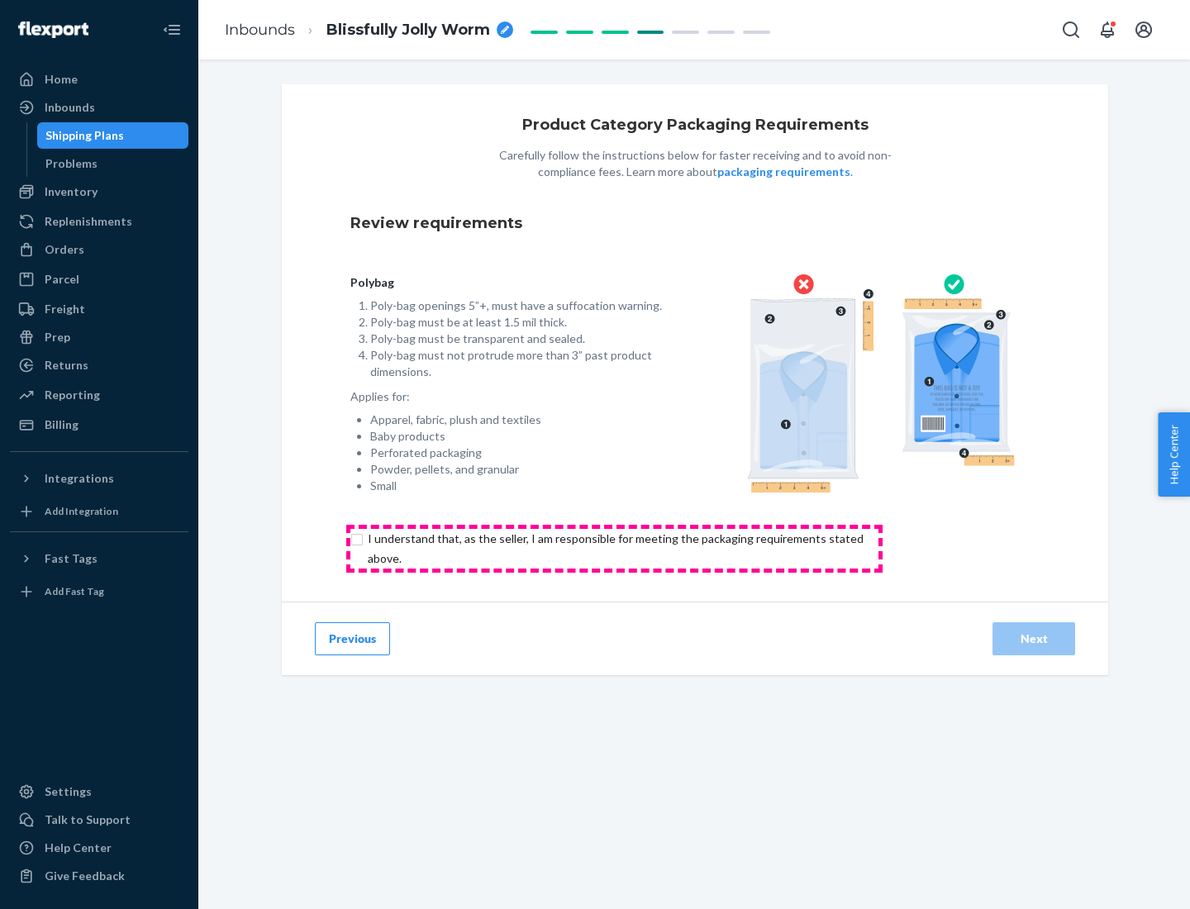
click at [614, 548] on input "checkbox" at bounding box center [625, 549] width 550 height 40
checkbox input "true"
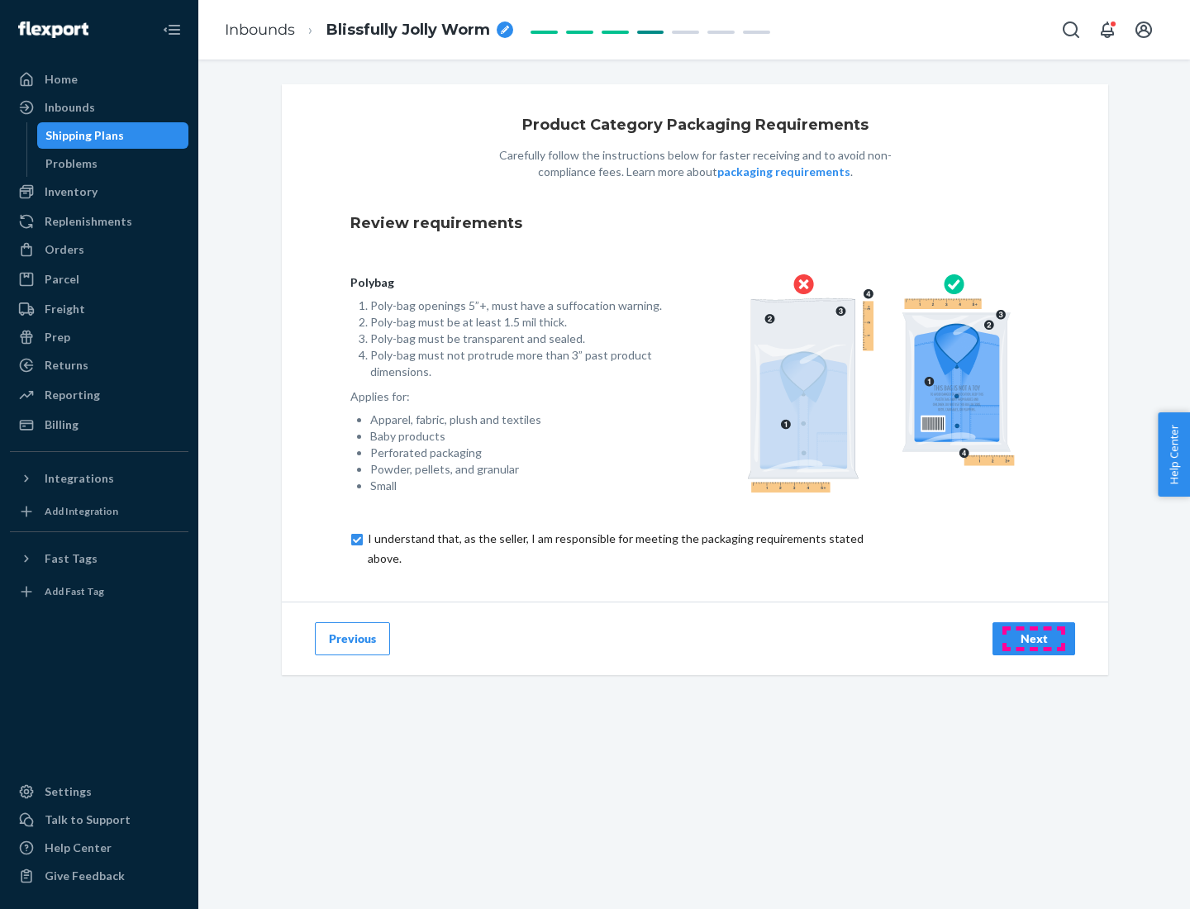
click at [1034, 638] on div "Next" at bounding box center [1034, 639] width 55 height 17
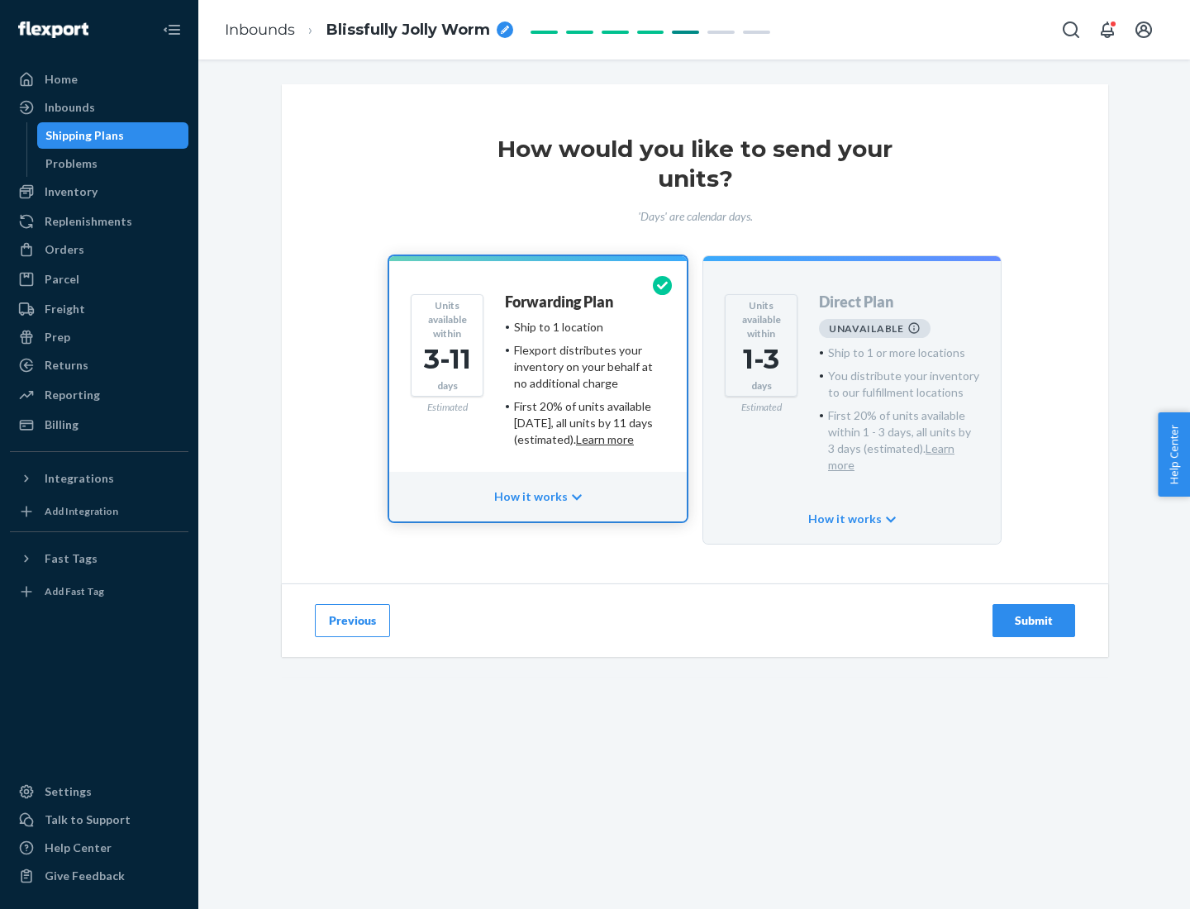
click at [560, 302] on h4 "Forwarding Plan" at bounding box center [559, 302] width 108 height 17
click at [1034, 612] on div "Submit" at bounding box center [1034, 620] width 55 height 17
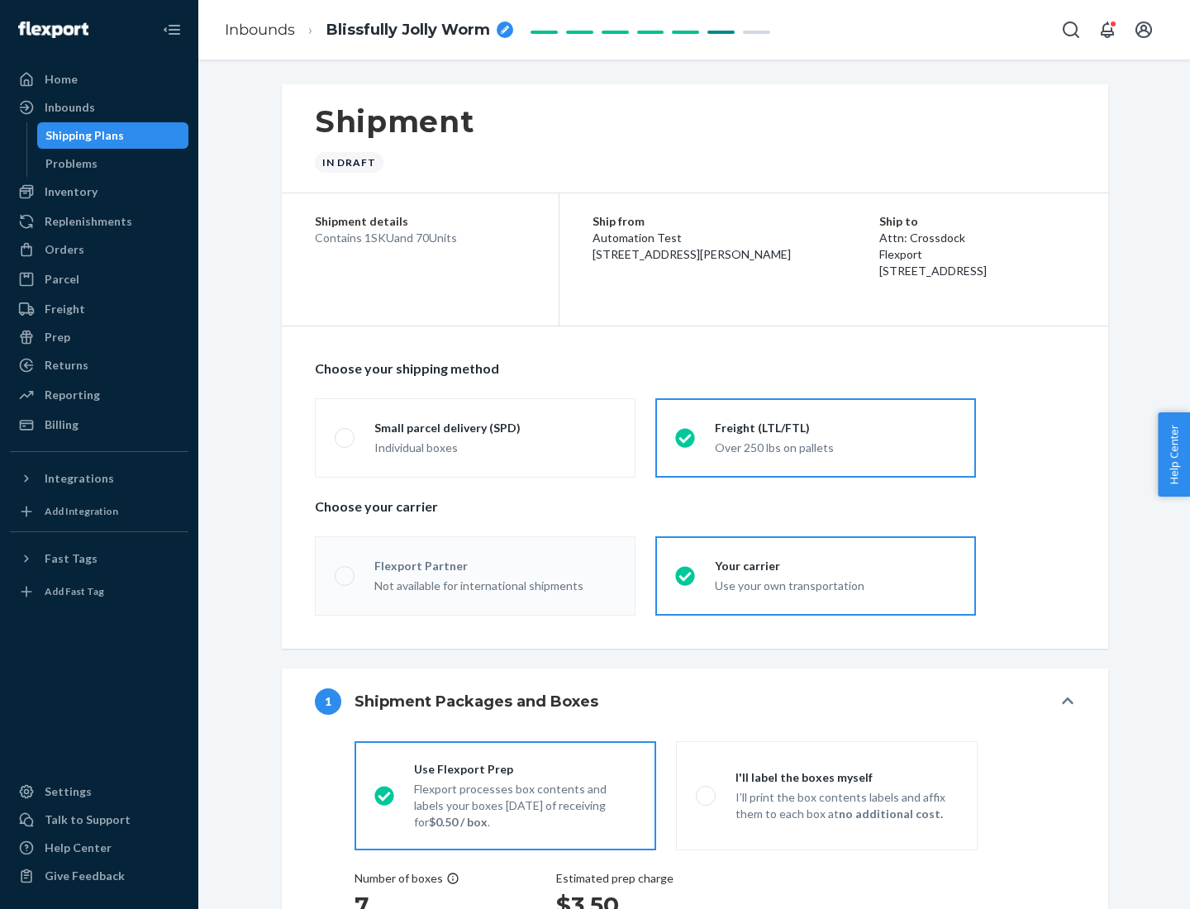
radio input "true"
radio input "false"
radio input "true"
radio input "false"
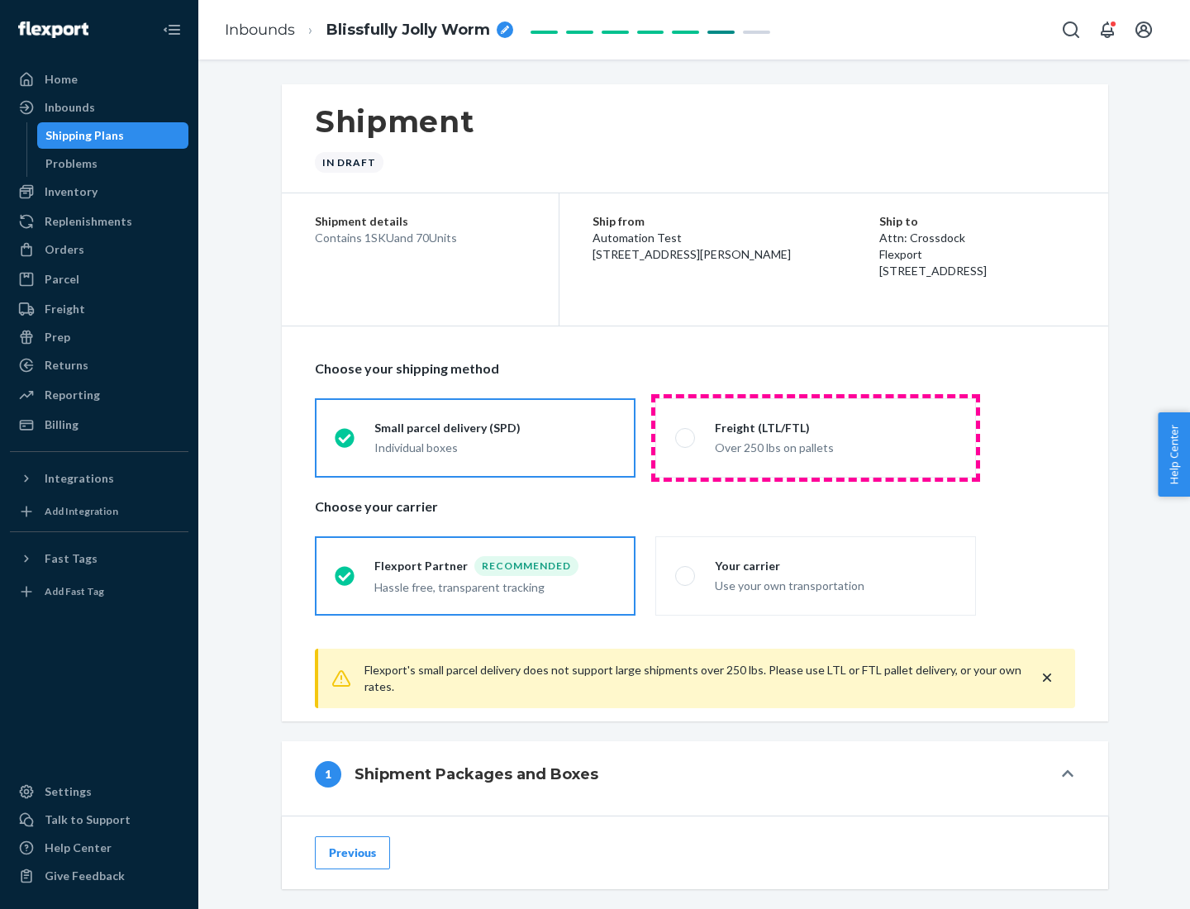
click at [816, 437] on div "Over 250 lbs on pallets" at bounding box center [835, 446] width 241 height 20
click at [686, 437] on input "Freight (LTL/FTL) Over 250 lbs on pallets" at bounding box center [680, 437] width 11 height 11
radio input "true"
radio input "false"
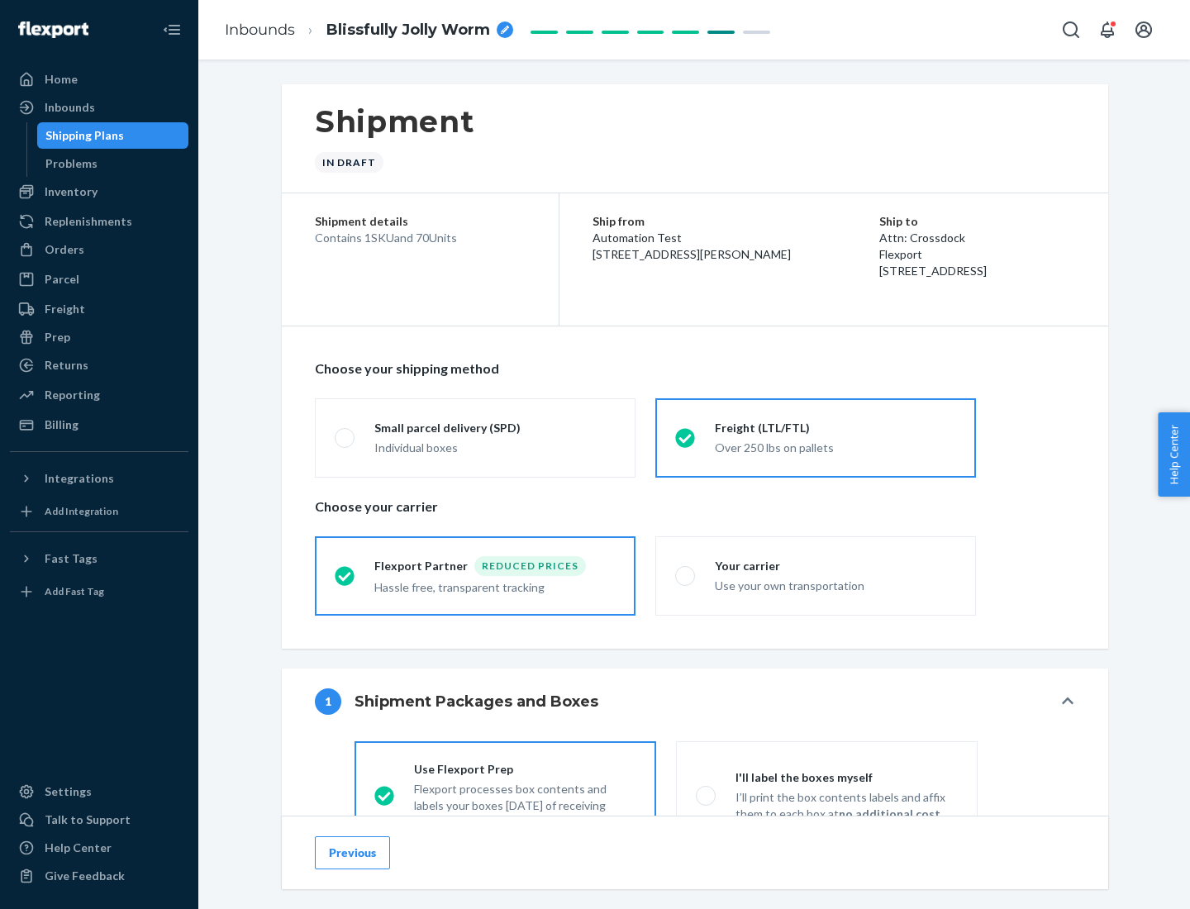
scroll to position [92, 0]
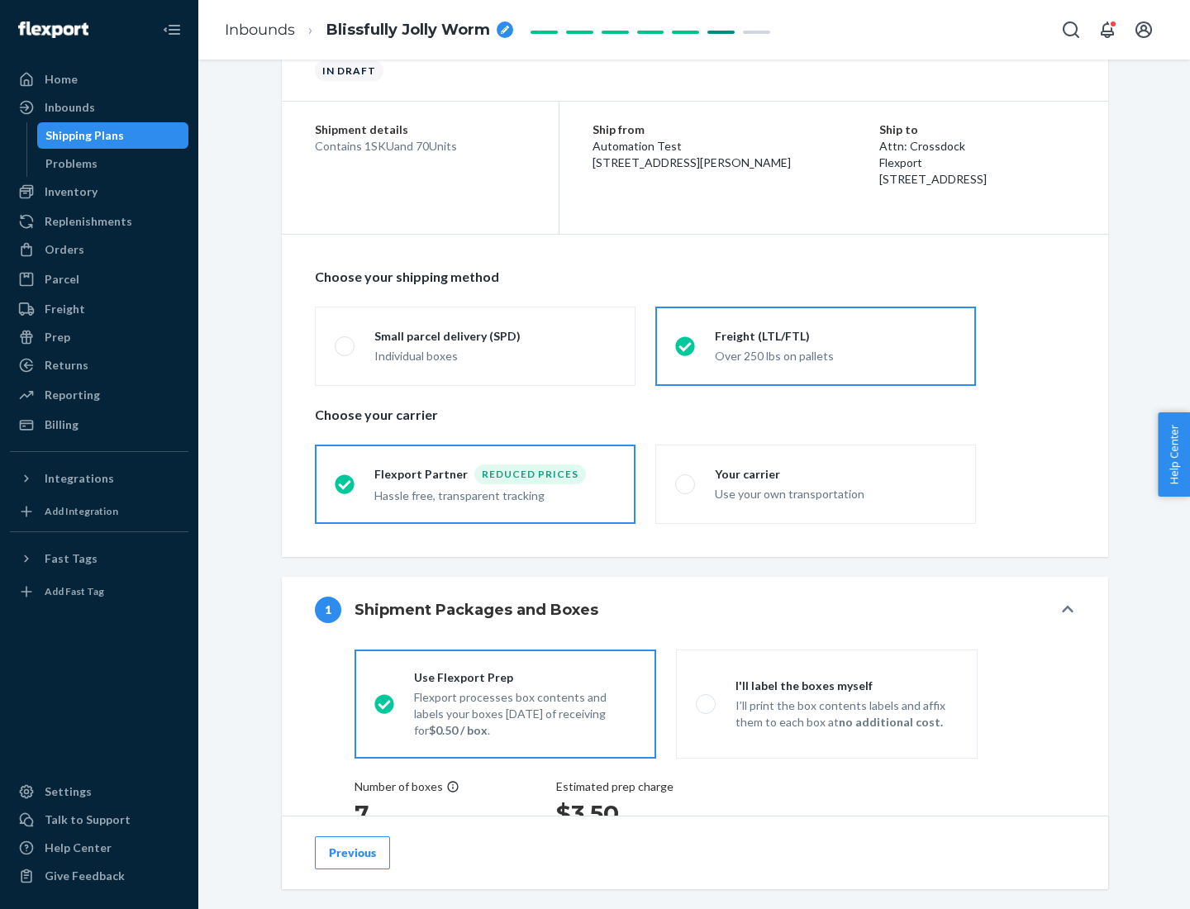
click at [475, 484] on div "Hassle free, transparent tracking" at bounding box center [494, 494] width 241 height 20
click at [345, 484] on input "Flexport Partner Reduced prices Hassle free, transparent tracking" at bounding box center [340, 484] width 11 height 11
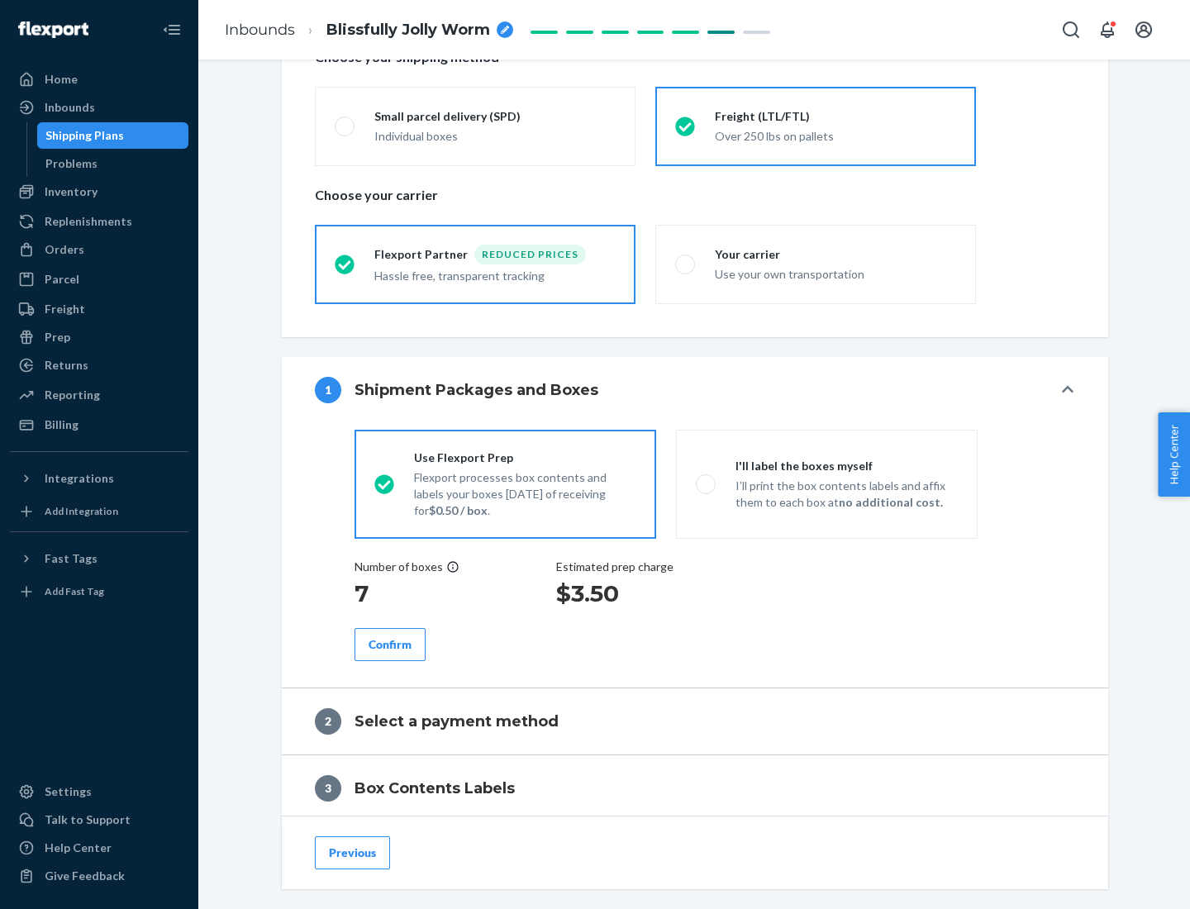
click at [826, 484] on p "I’ll print the box contents labels and affix them to each box at no additional …" at bounding box center [847, 494] width 222 height 33
click at [707, 484] on input "I'll label the boxes myself I’ll print the box contents labels and affix them t…" at bounding box center [701, 484] width 11 height 11
radio input "true"
radio input "false"
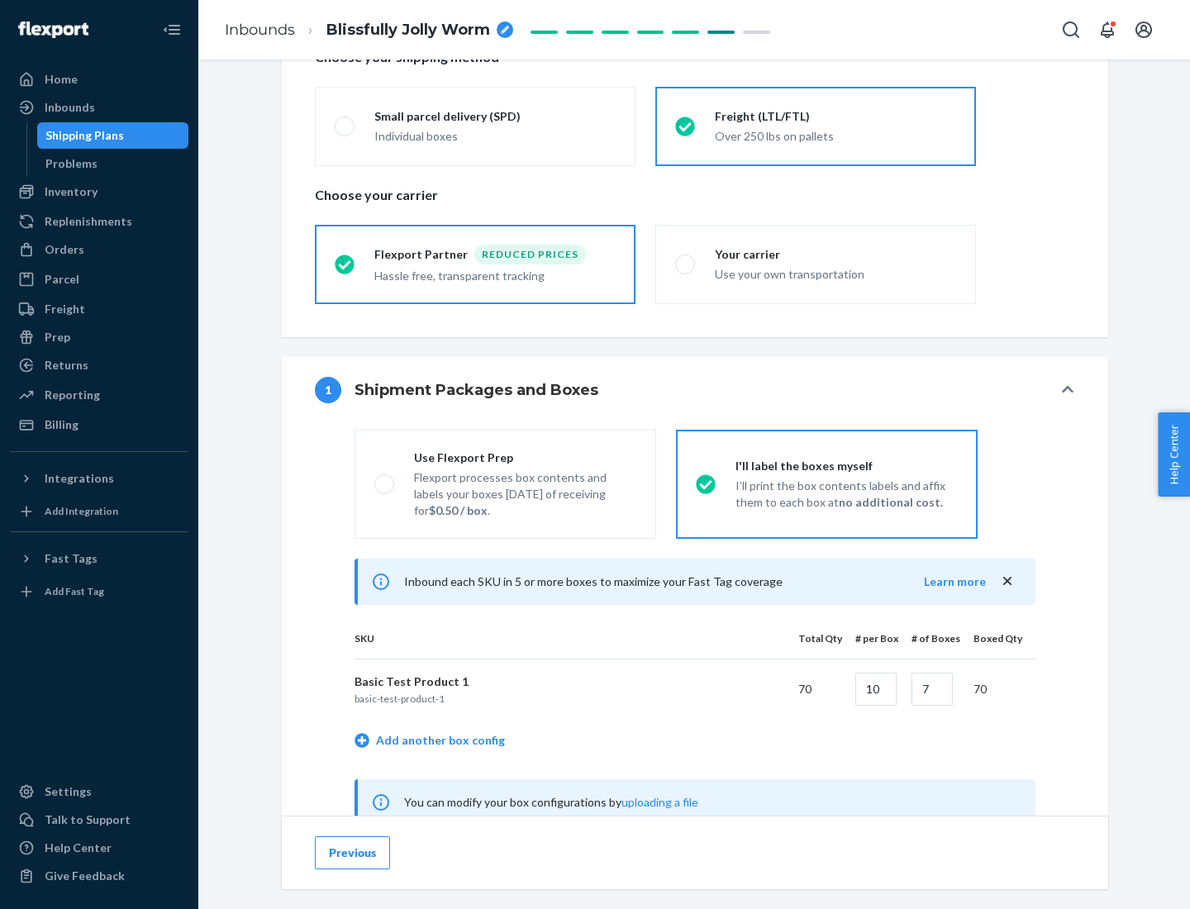
scroll to position [517, 0]
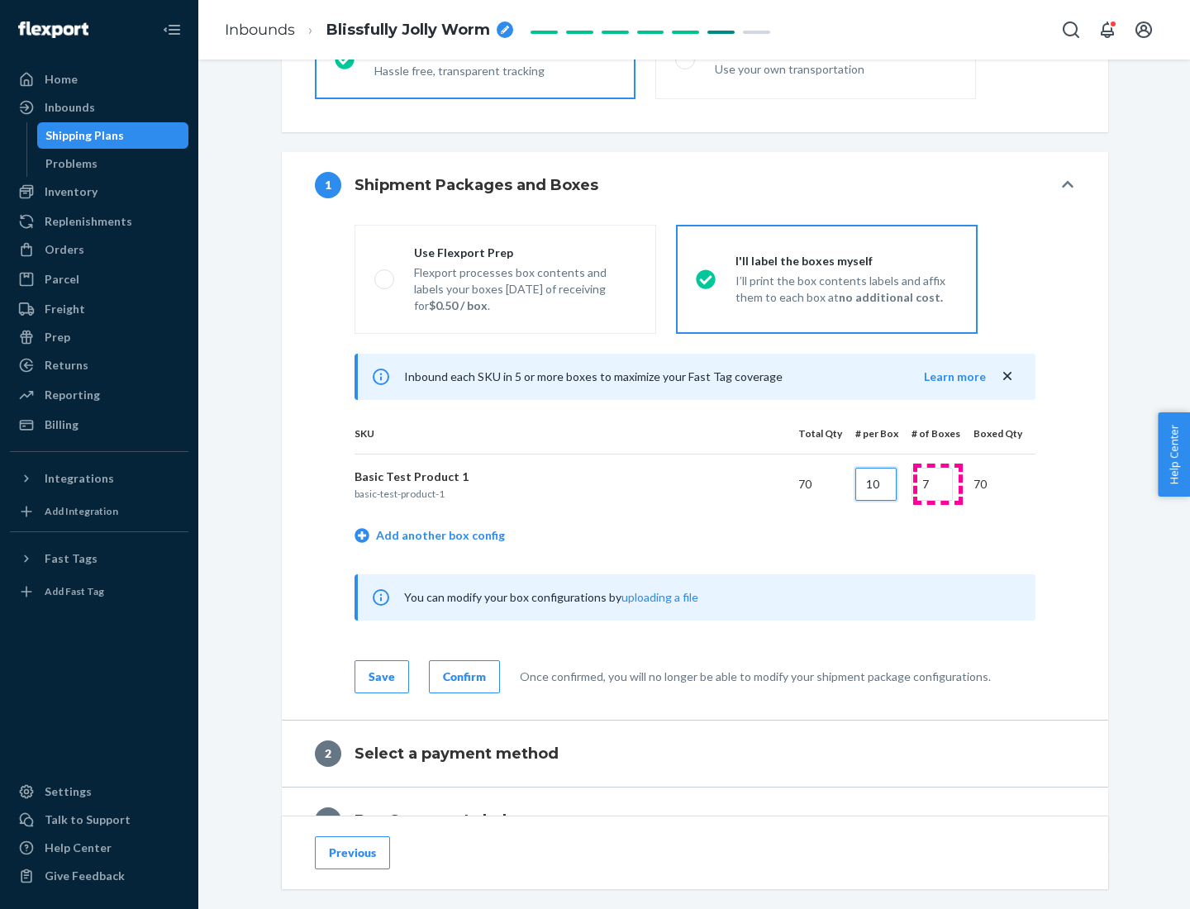
type input "10"
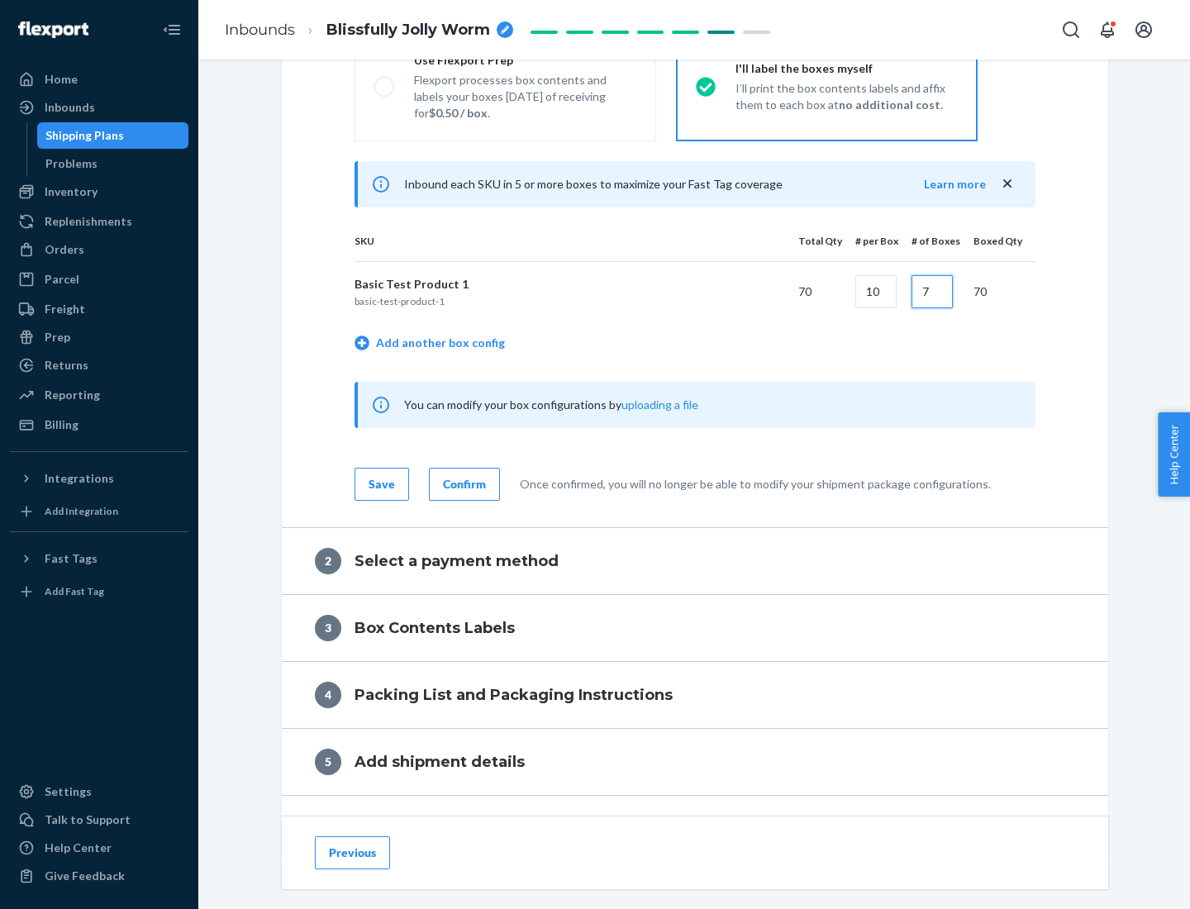
type input "7"
click at [462, 484] on div "Confirm" at bounding box center [464, 484] width 43 height 17
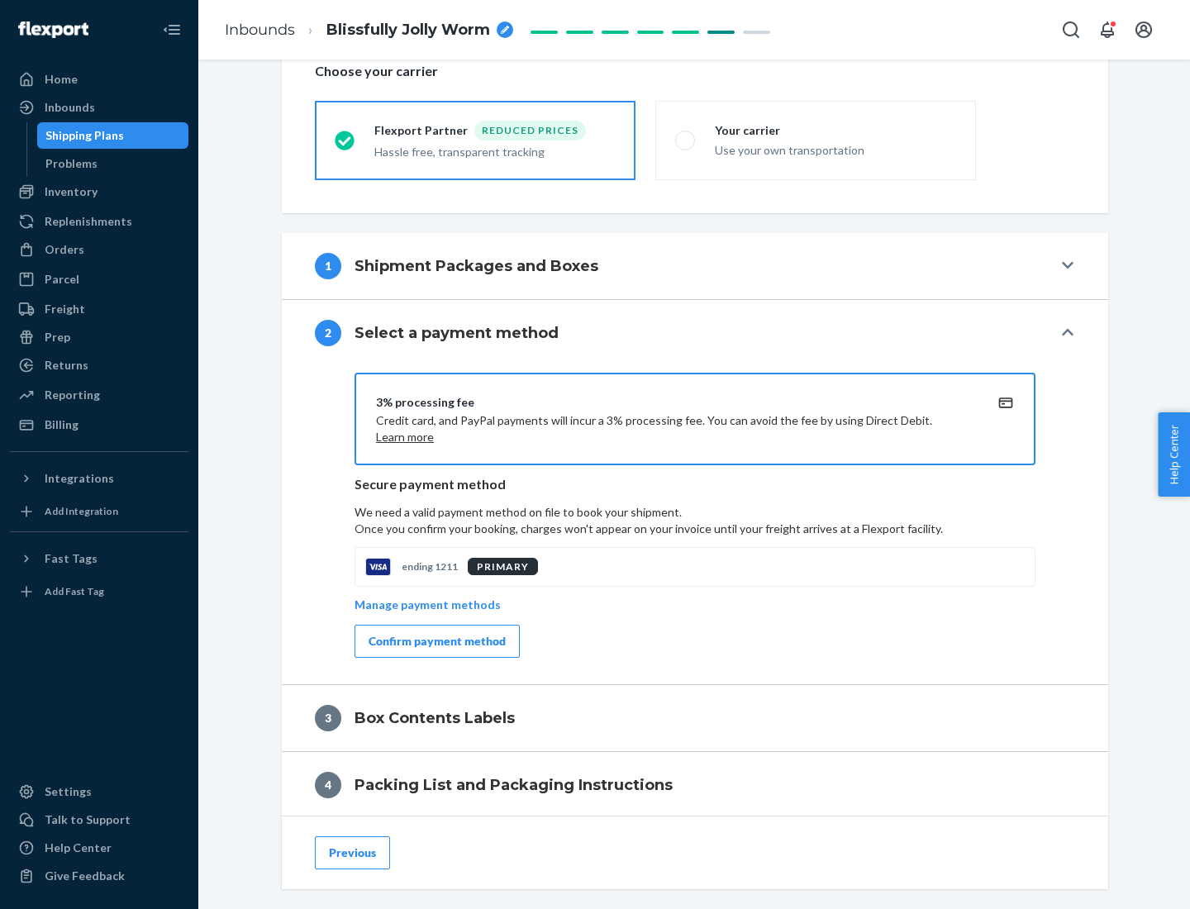
scroll to position [593, 0]
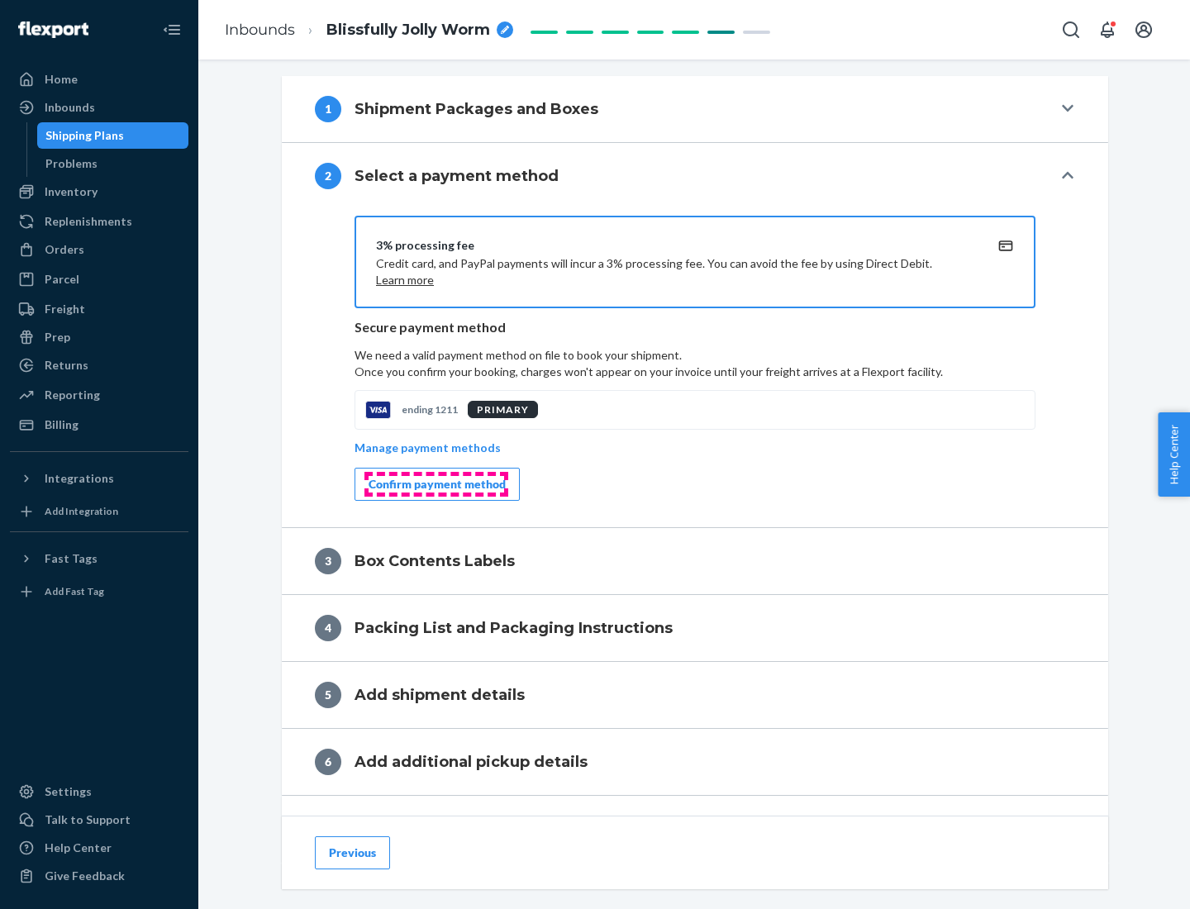
click at [436, 484] on div "Confirm payment method" at bounding box center [437, 484] width 137 height 17
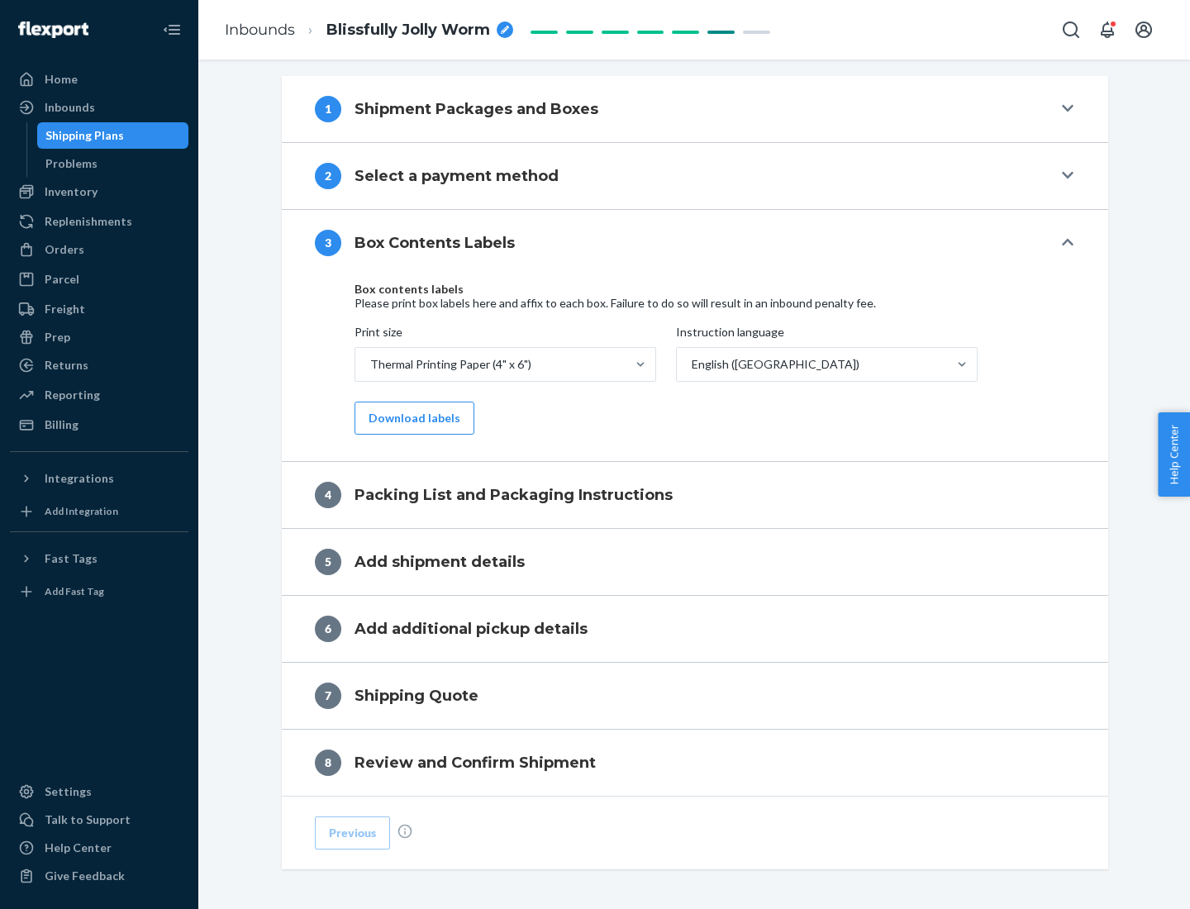
scroll to position [526, 0]
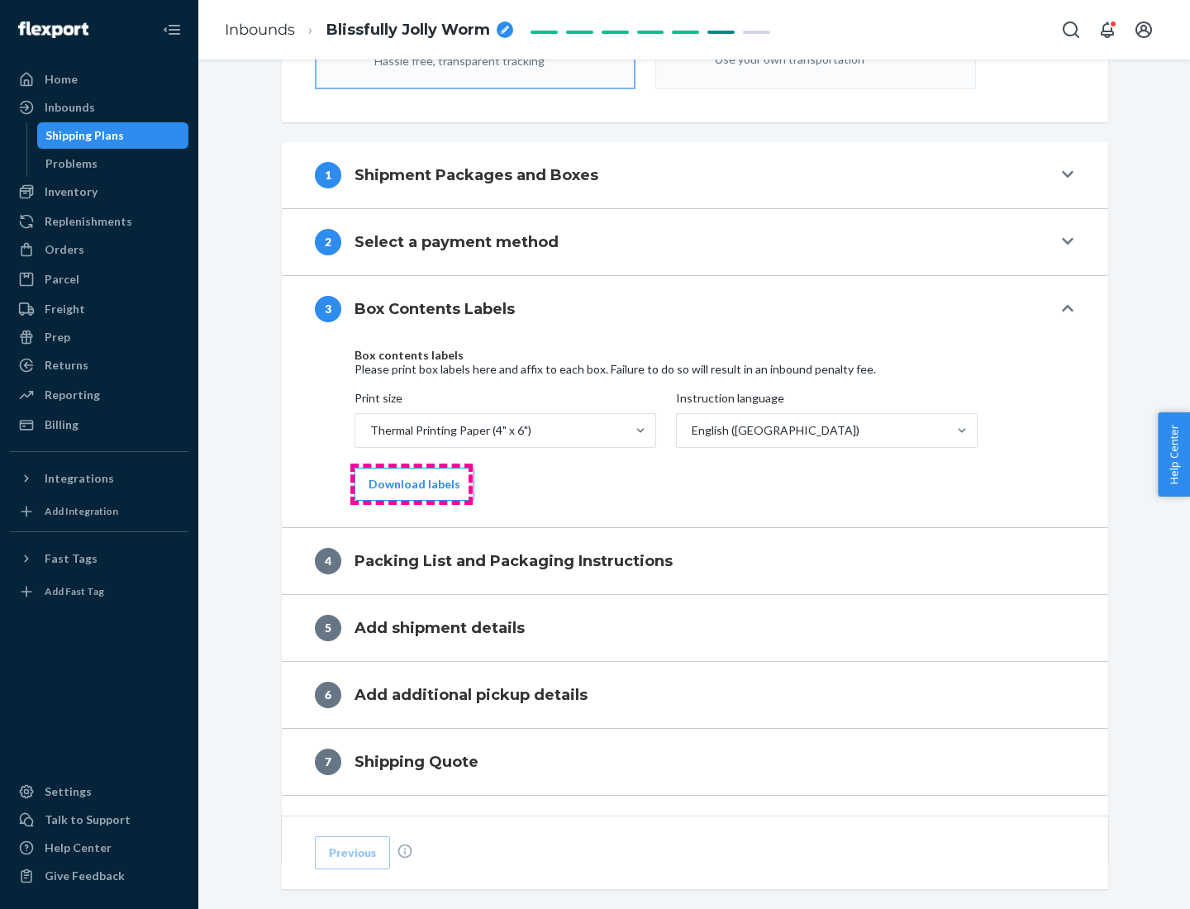
click at [411, 484] on button "Download labels" at bounding box center [415, 484] width 120 height 33
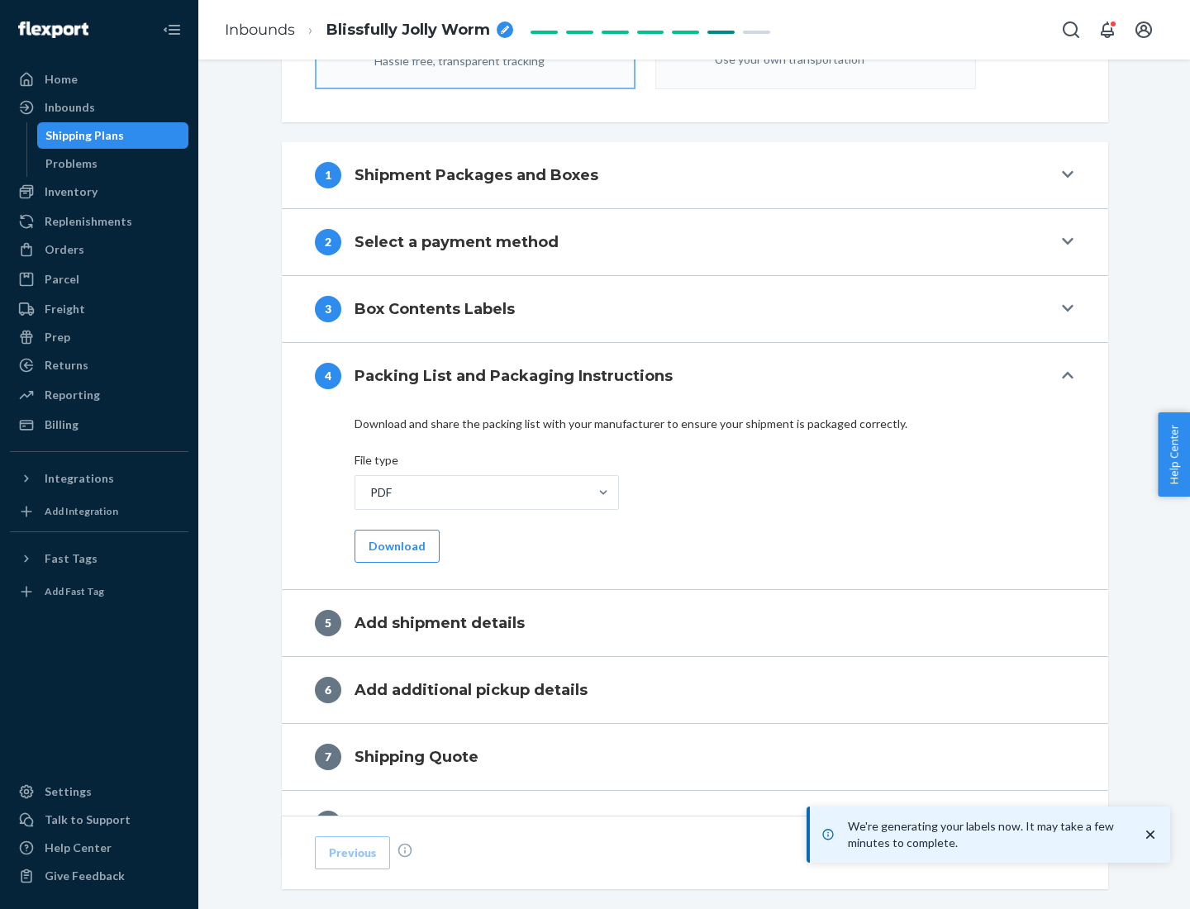
scroll to position [588, 0]
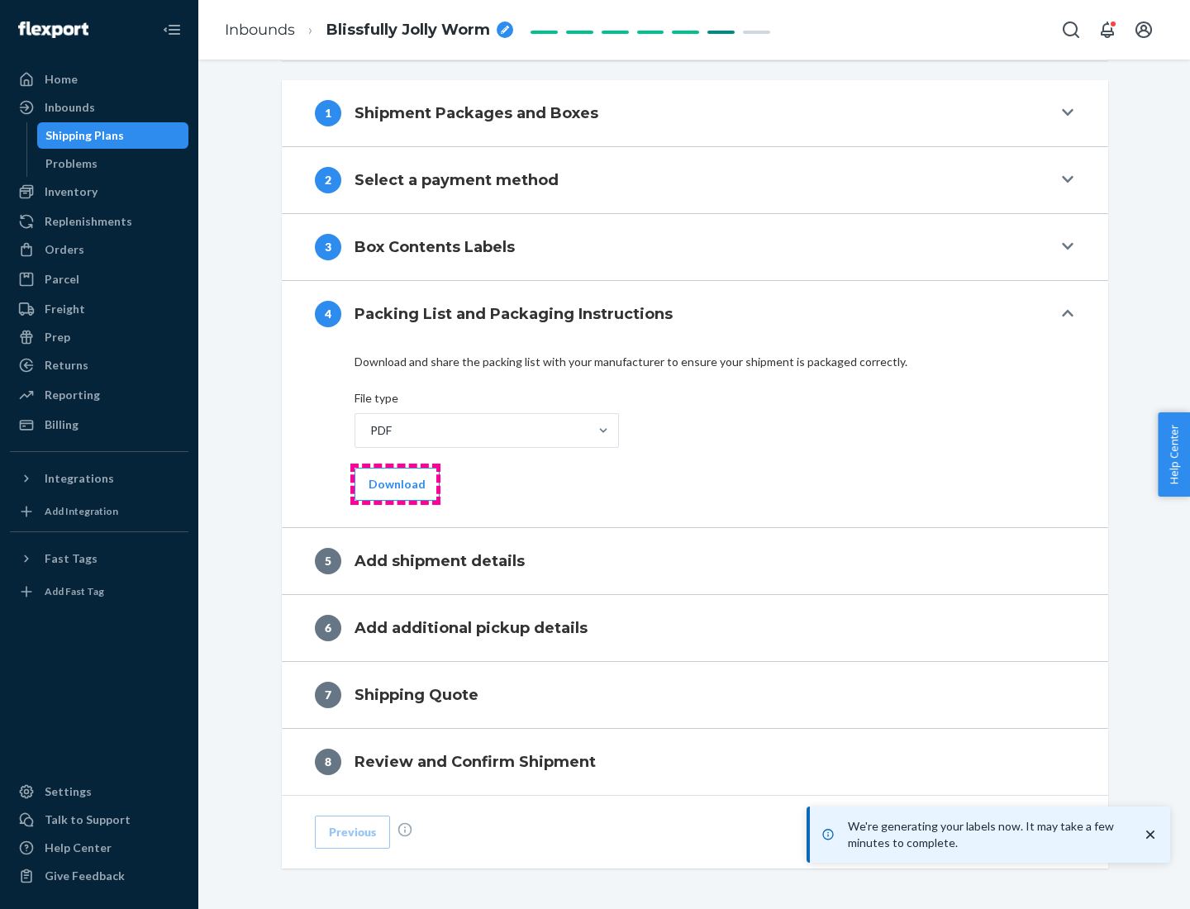
click at [395, 484] on button "Download" at bounding box center [397, 484] width 85 height 33
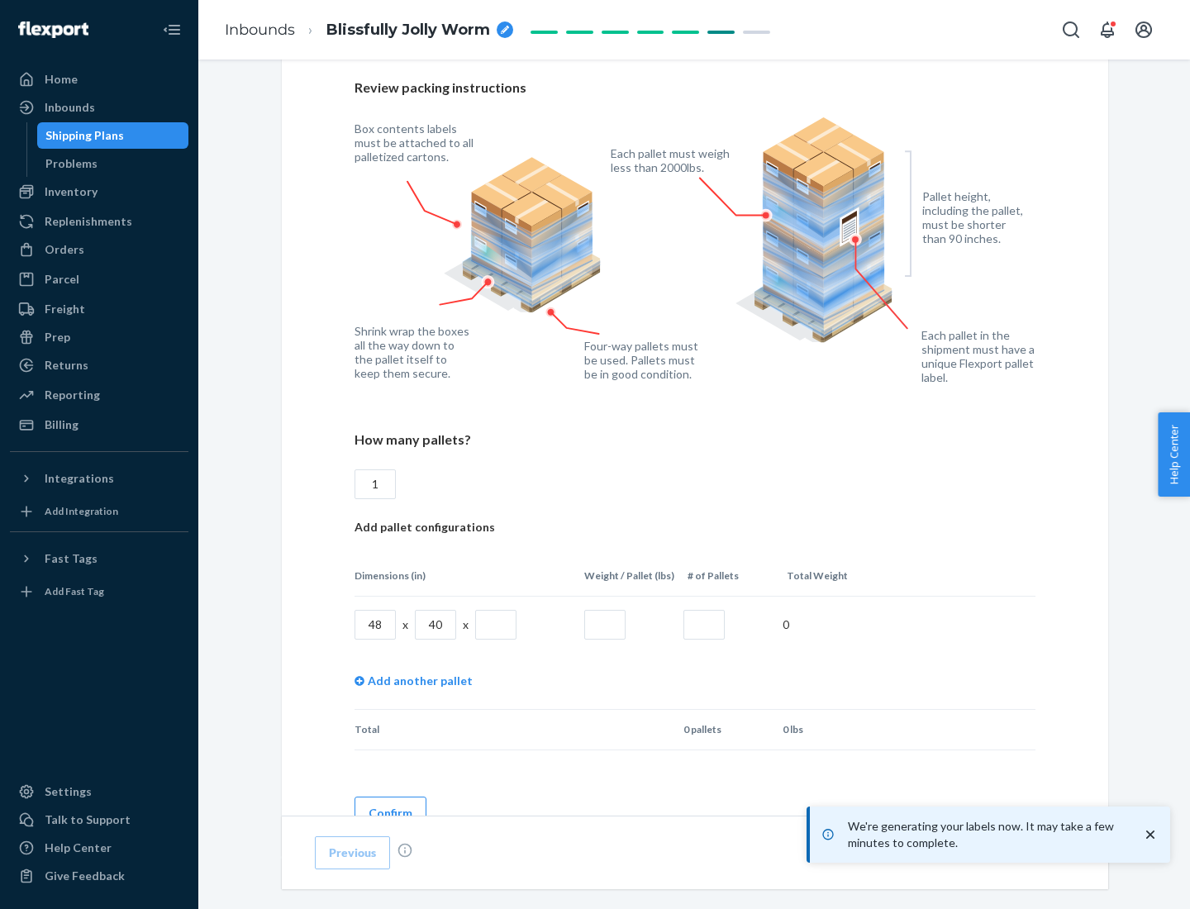
scroll to position [1201, 0]
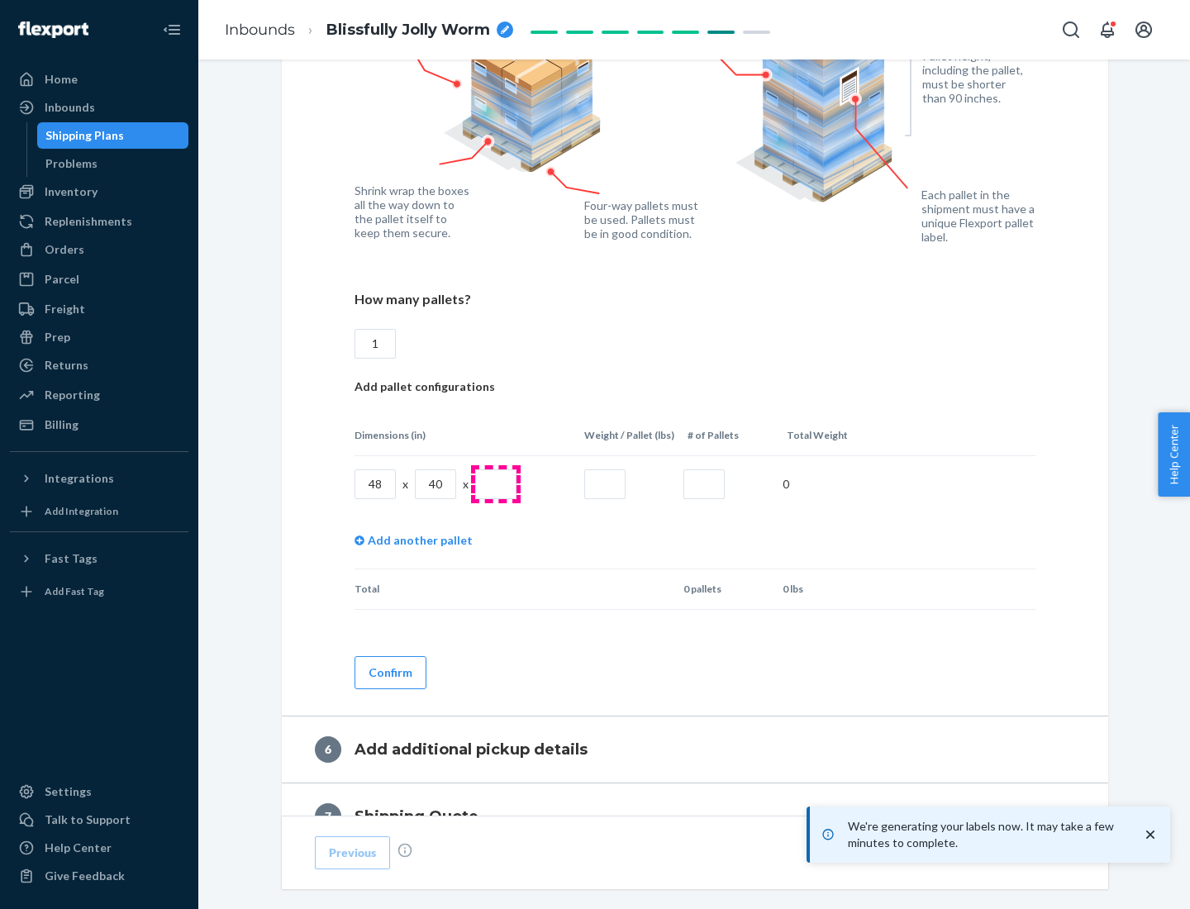
type input "1"
type input "40"
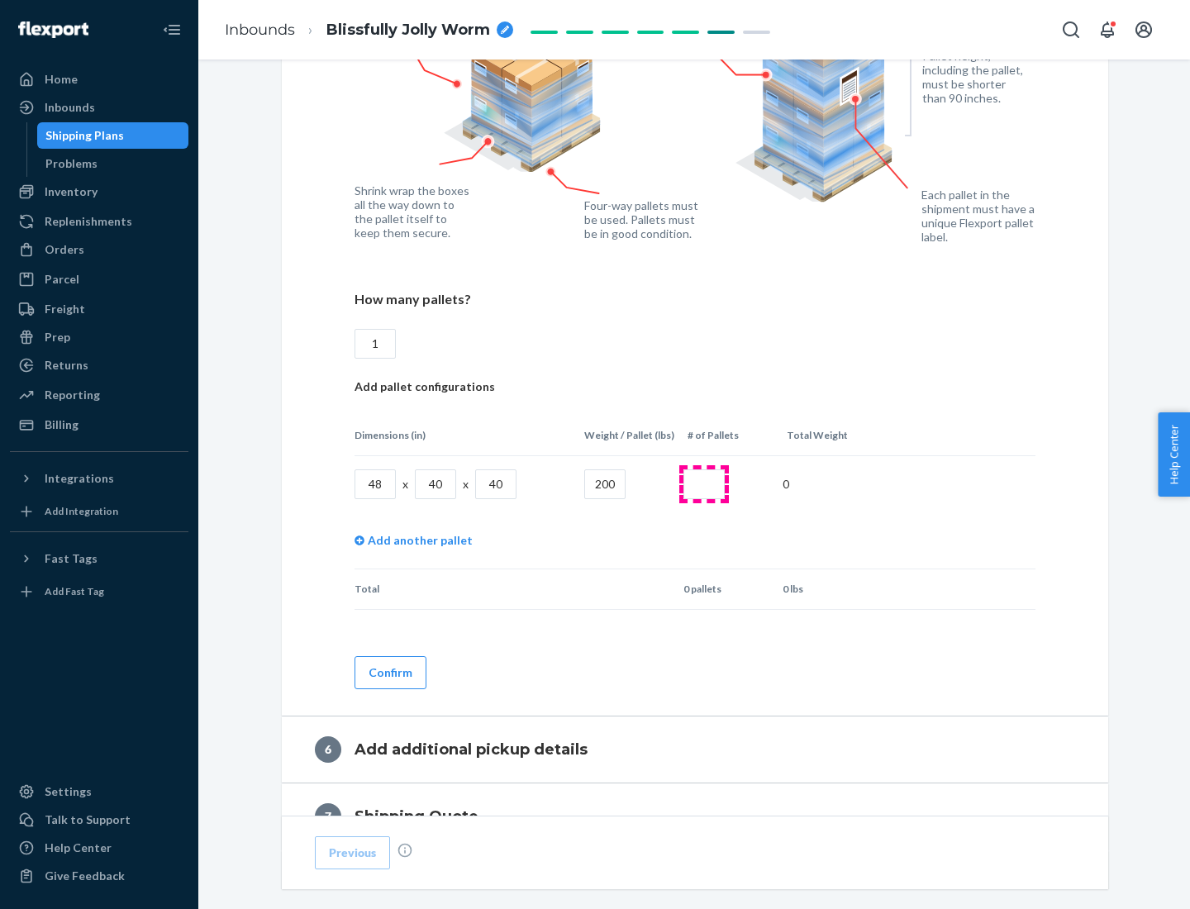
type input "200"
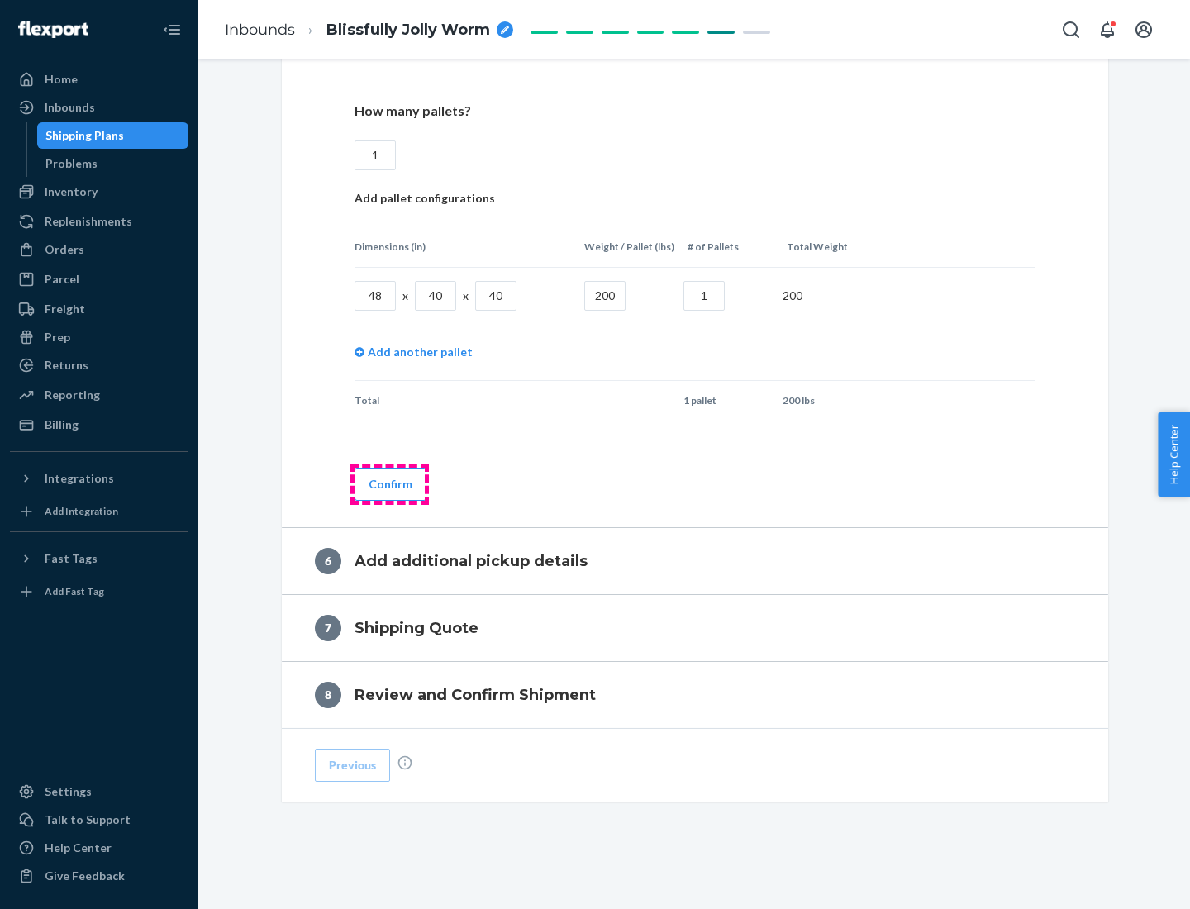
type input "1"
click at [389, 484] on button "Confirm" at bounding box center [391, 484] width 72 height 33
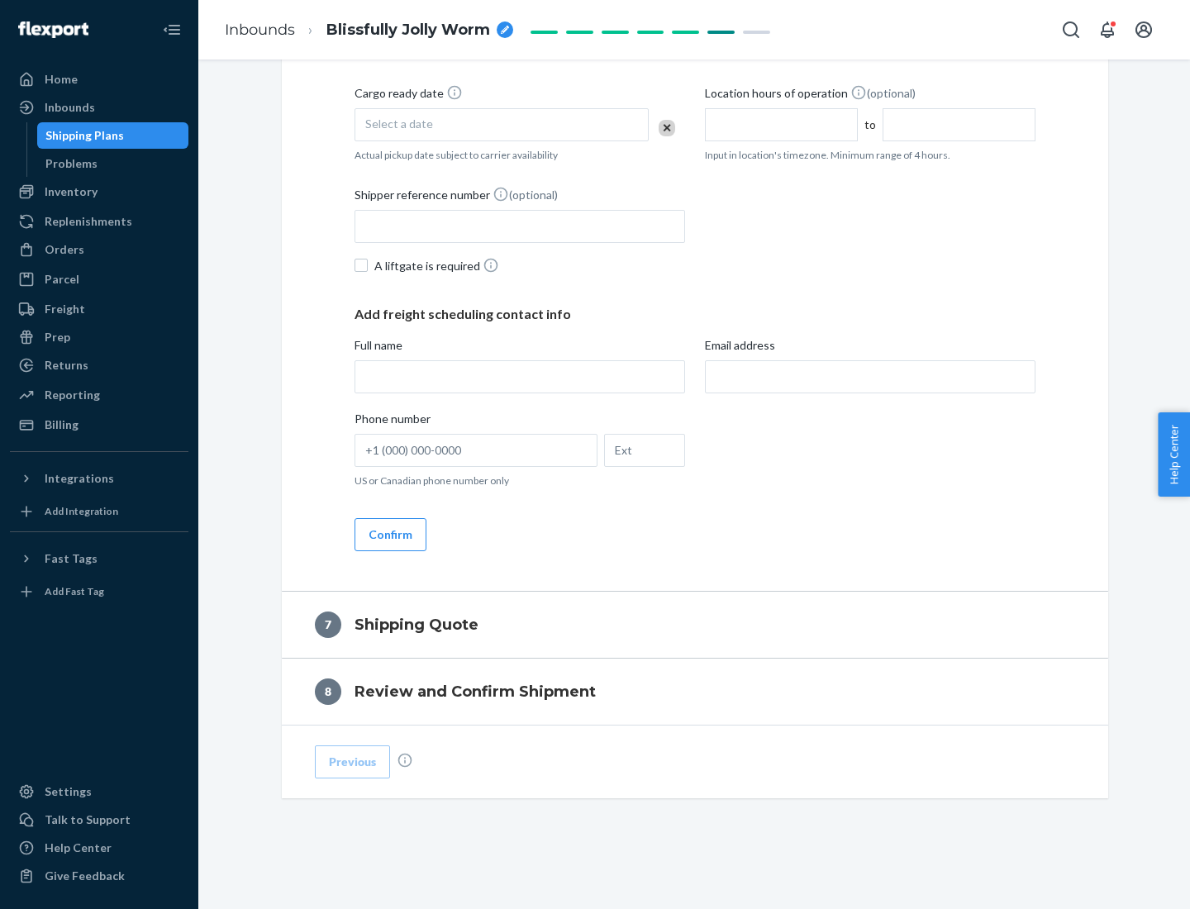
scroll to position [632, 0]
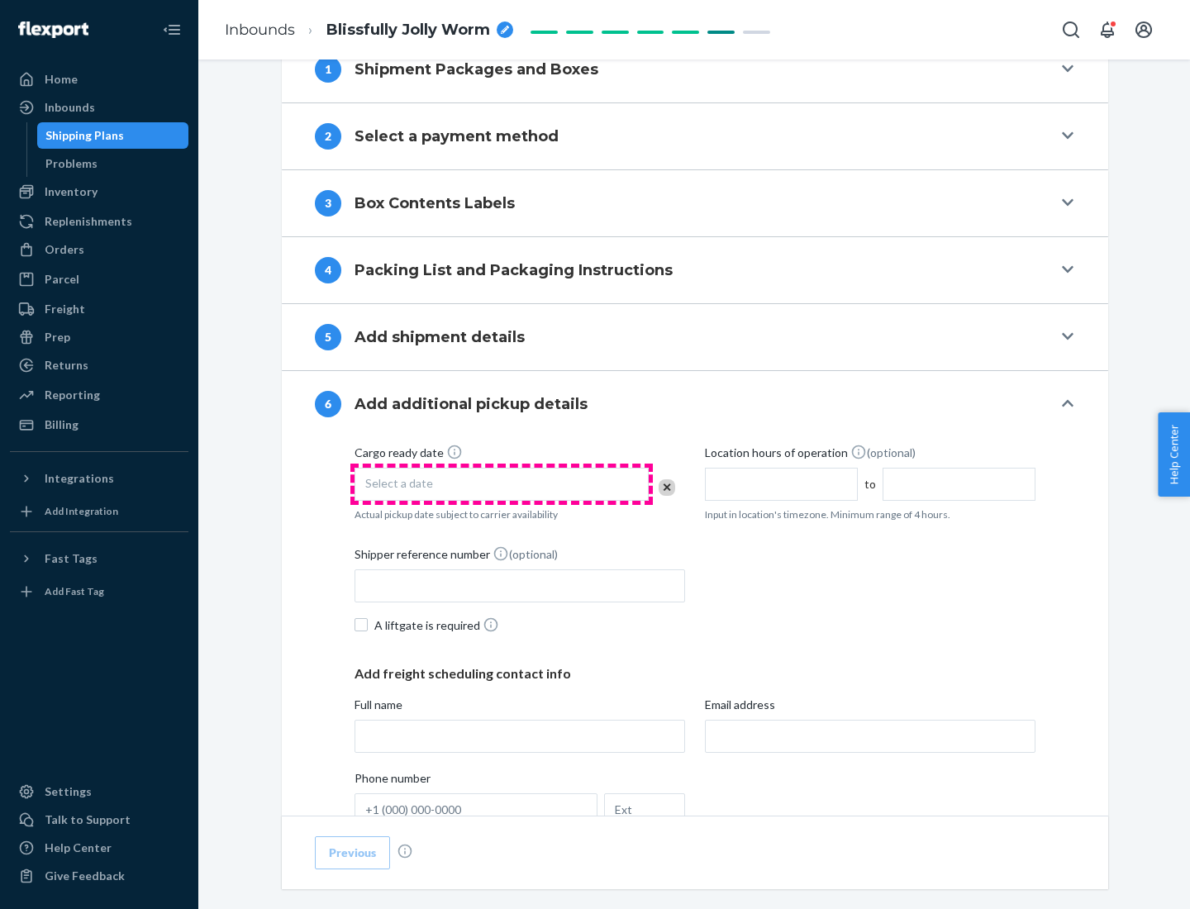
click at [502, 484] on div "Select a date" at bounding box center [502, 484] width 294 height 33
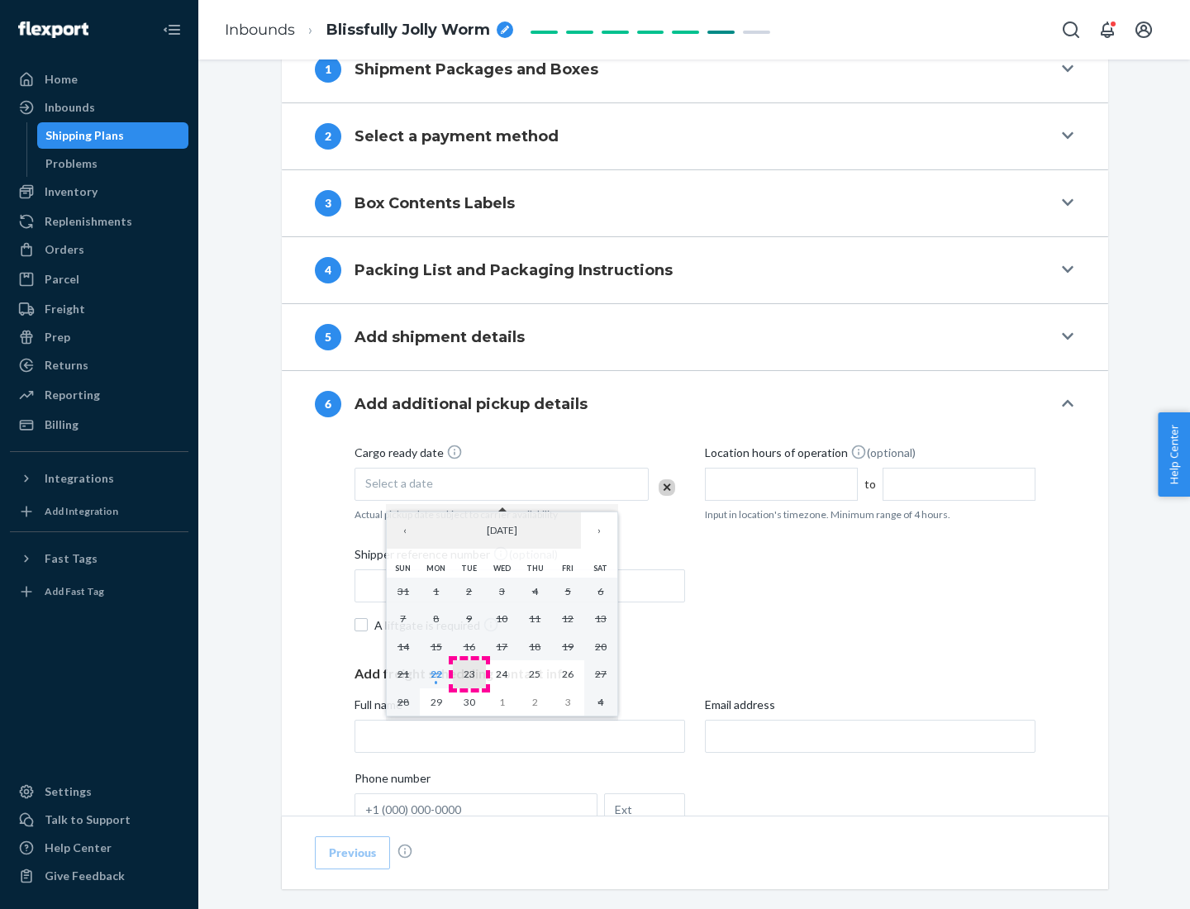
click at [469, 674] on abbr "23" at bounding box center [470, 674] width 12 height 12
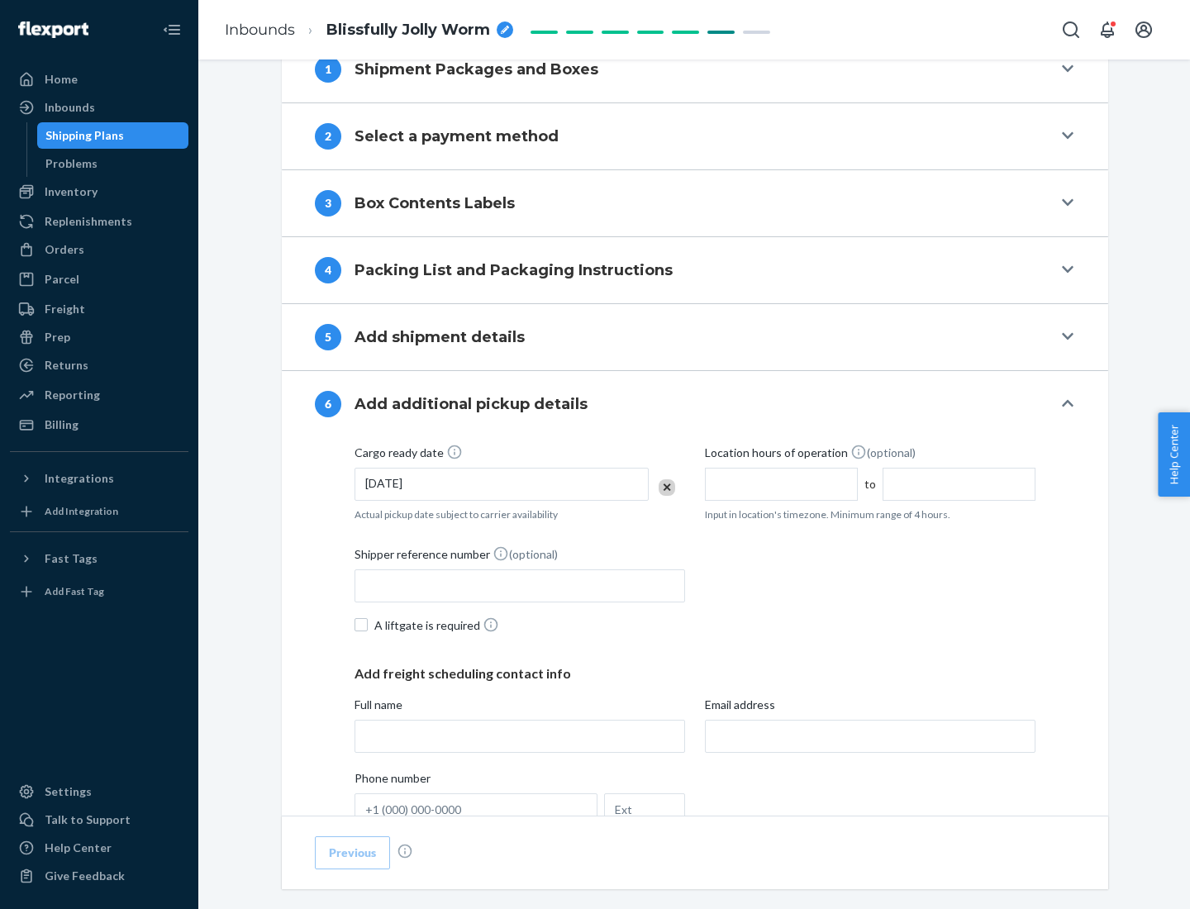
scroll to position [884, 0]
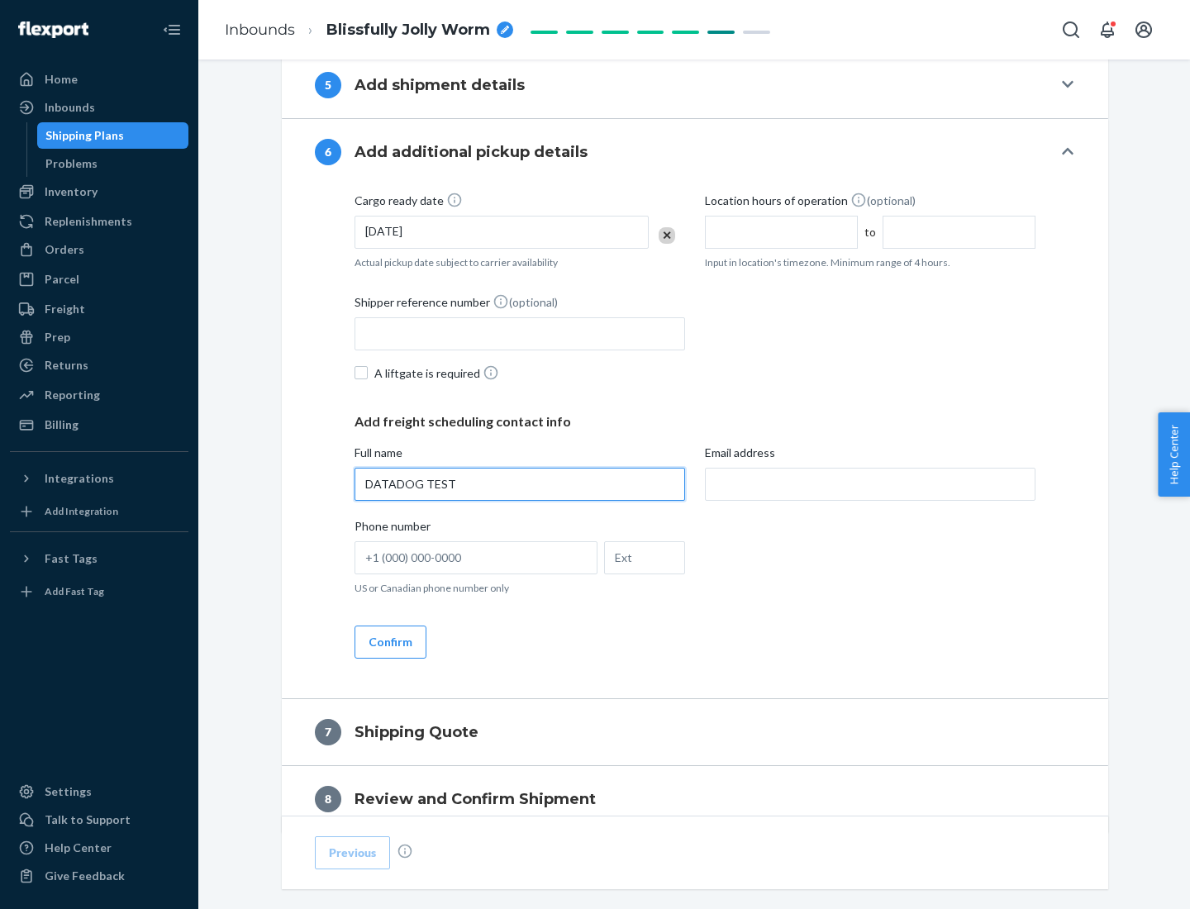
type input "DATADOG TEST"
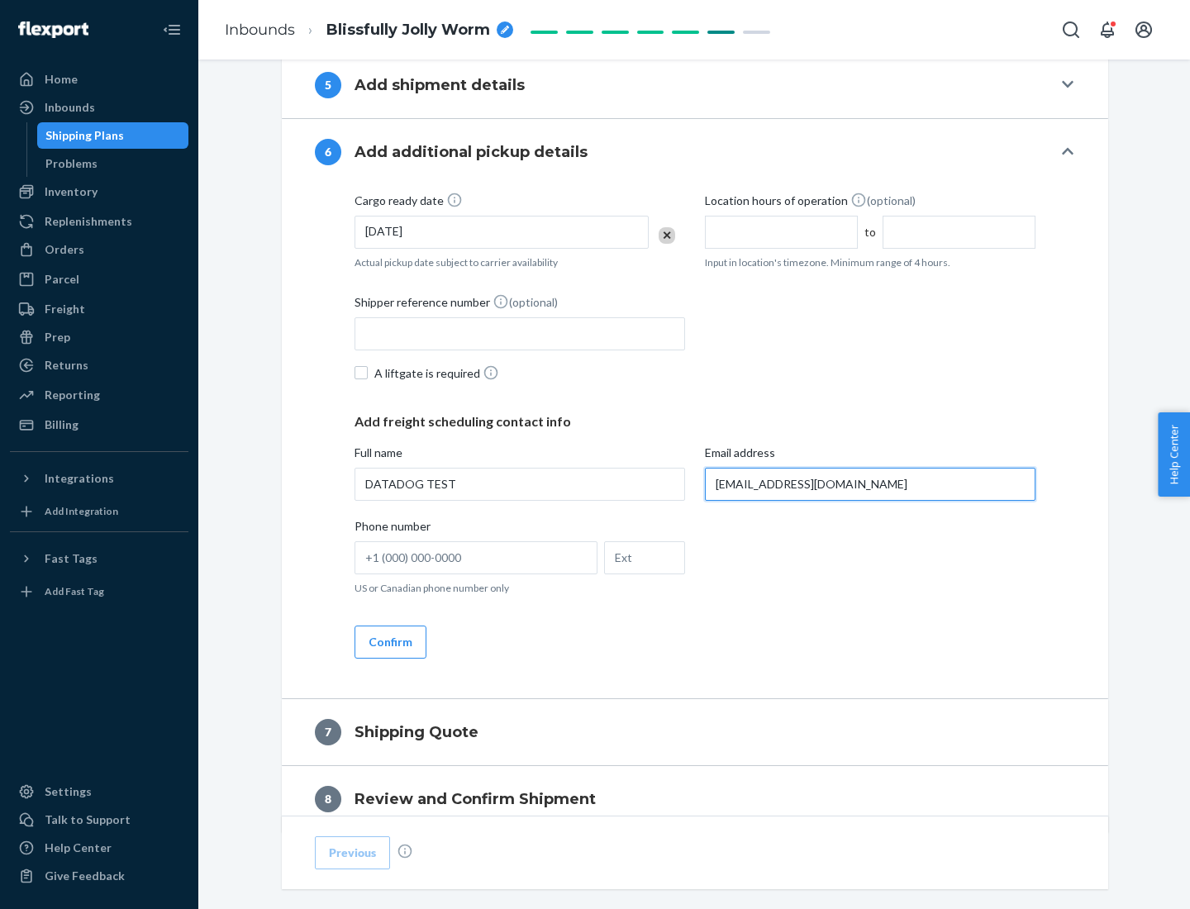
scroll to position [958, 0]
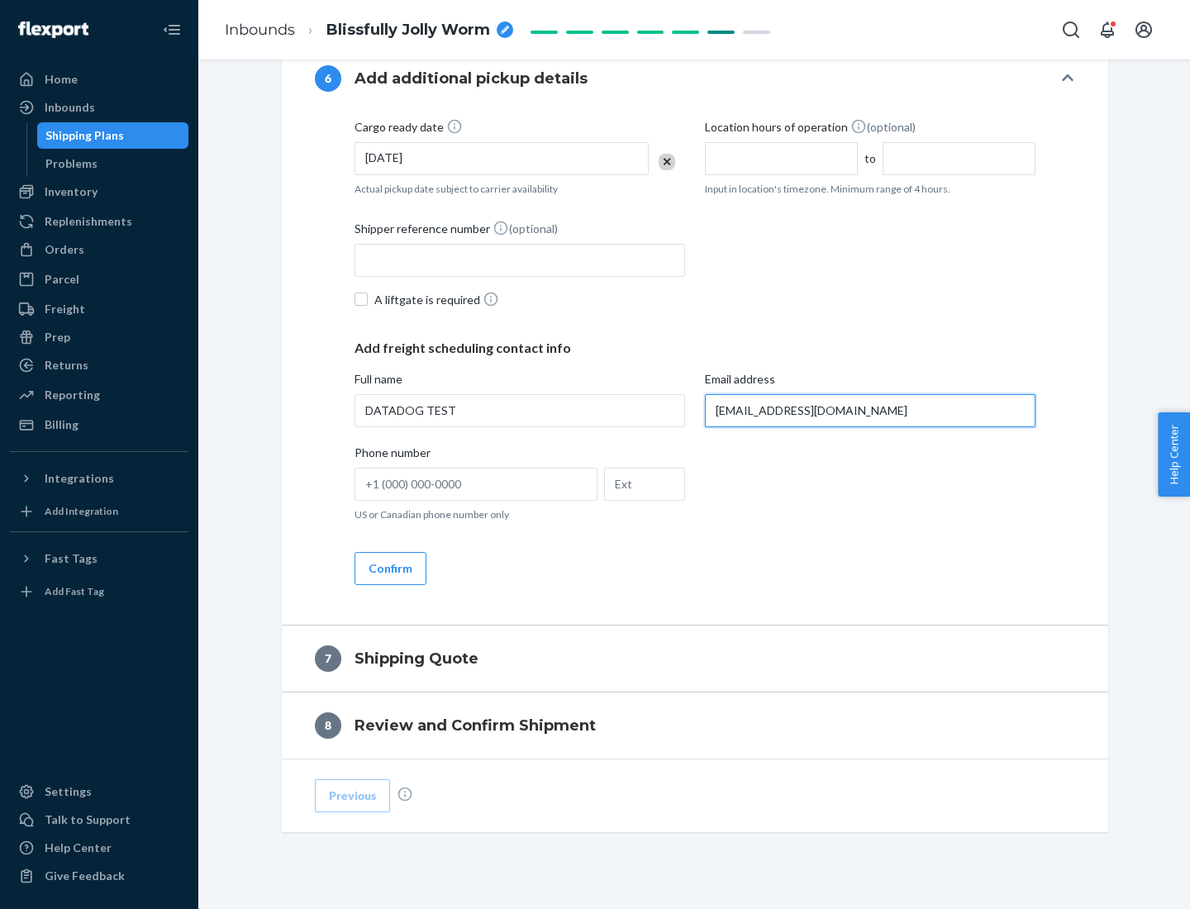
type input "[EMAIL_ADDRESS][DOMAIN_NAME]"
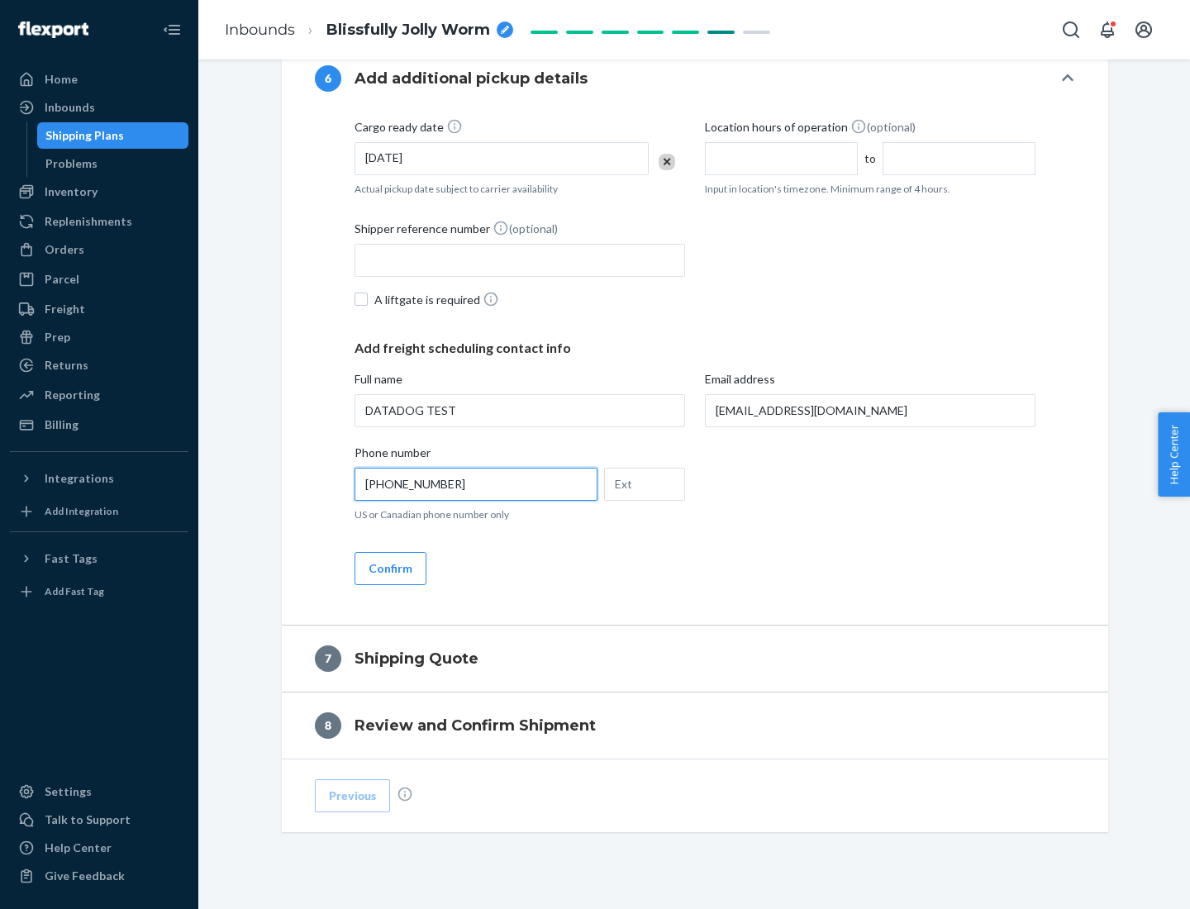
scroll to position [992, 0]
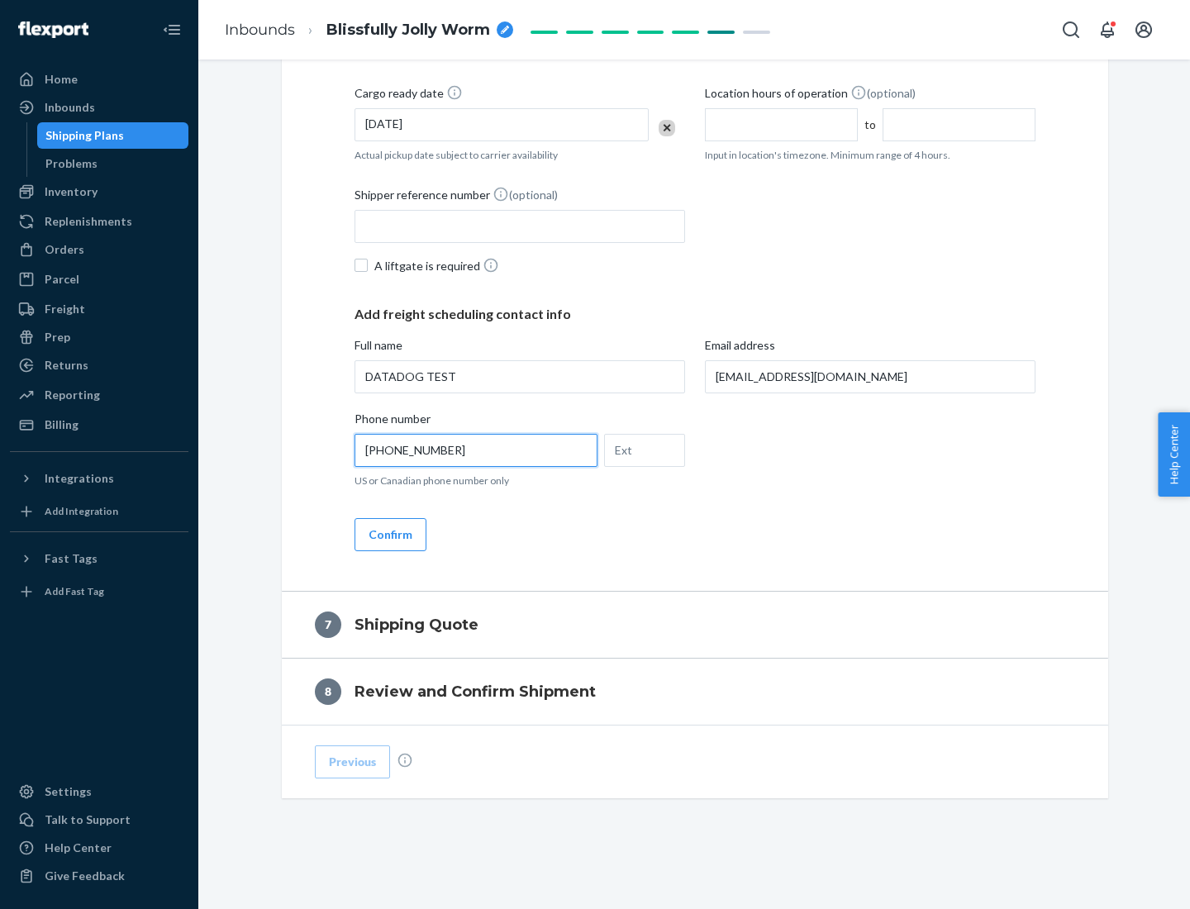
type input "[PHONE_NUMBER]"
click at [389, 534] on button "Confirm" at bounding box center [391, 534] width 72 height 33
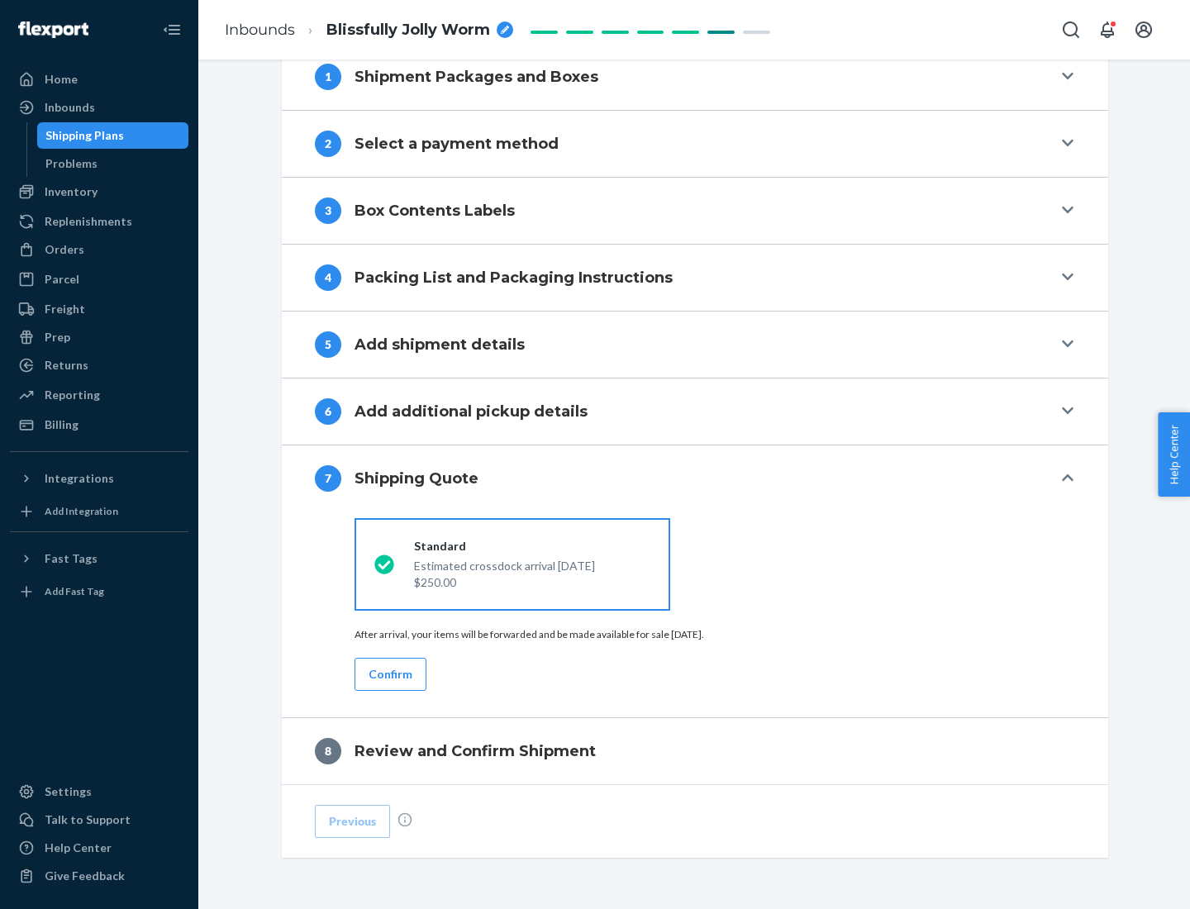
scroll to position [684, 0]
